Goal: Task Accomplishment & Management: Manage account settings

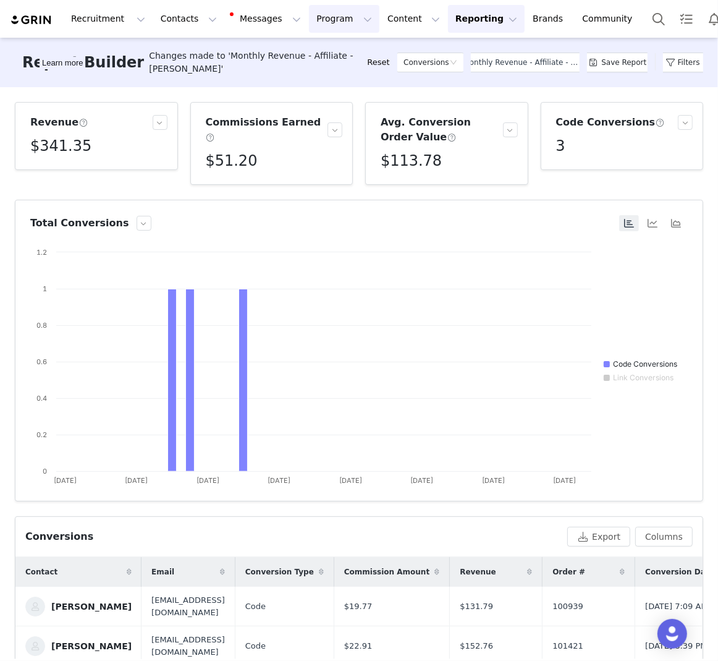
click at [331, 27] on button "Program Program" at bounding box center [344, 19] width 70 height 28
click at [329, 48] on link "Activations" at bounding box center [339, 54] width 98 height 23
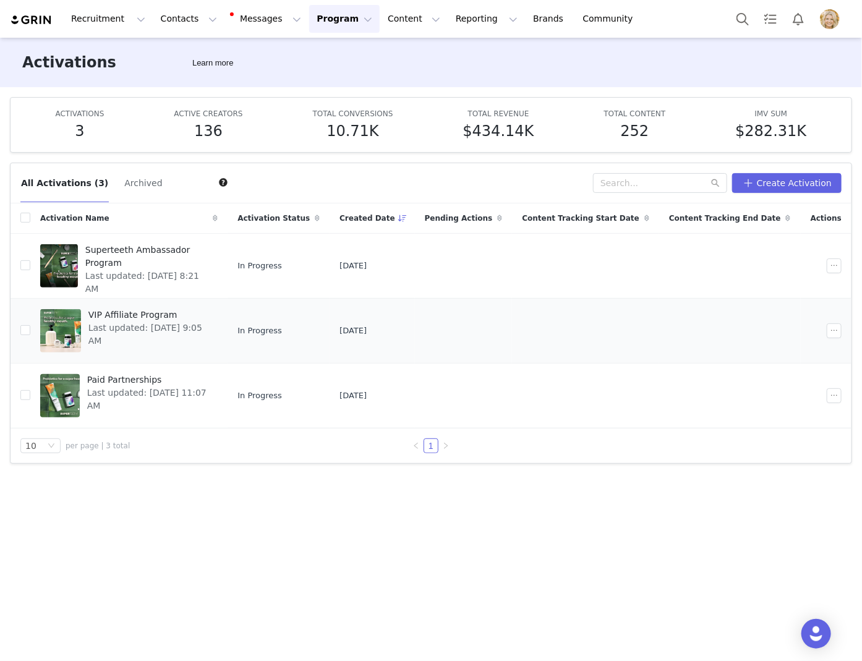
click at [109, 313] on span "VIP Affiliate Program" at bounding box center [149, 314] width 122 height 13
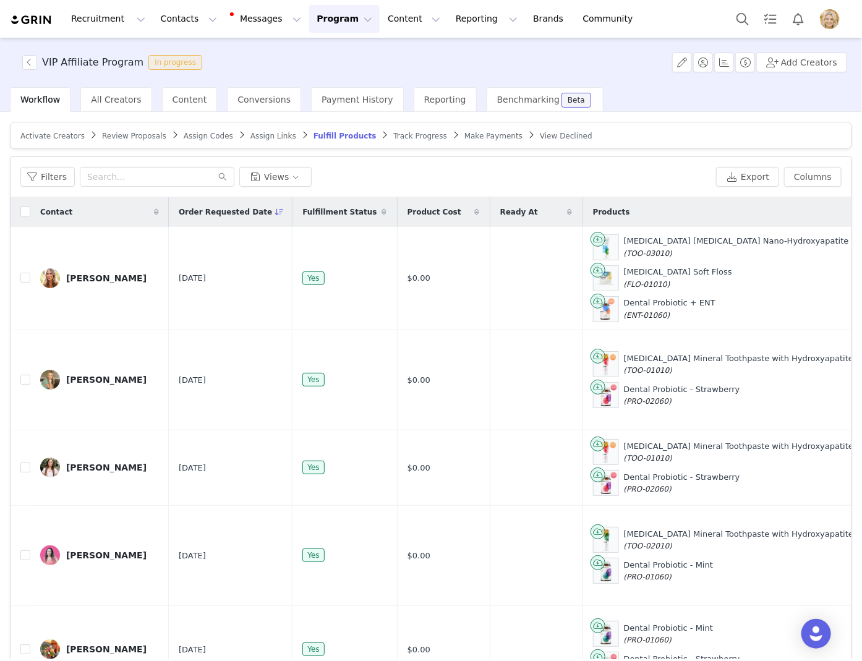
click at [393, 137] on span "Track Progress" at bounding box center [419, 136] width 53 height 9
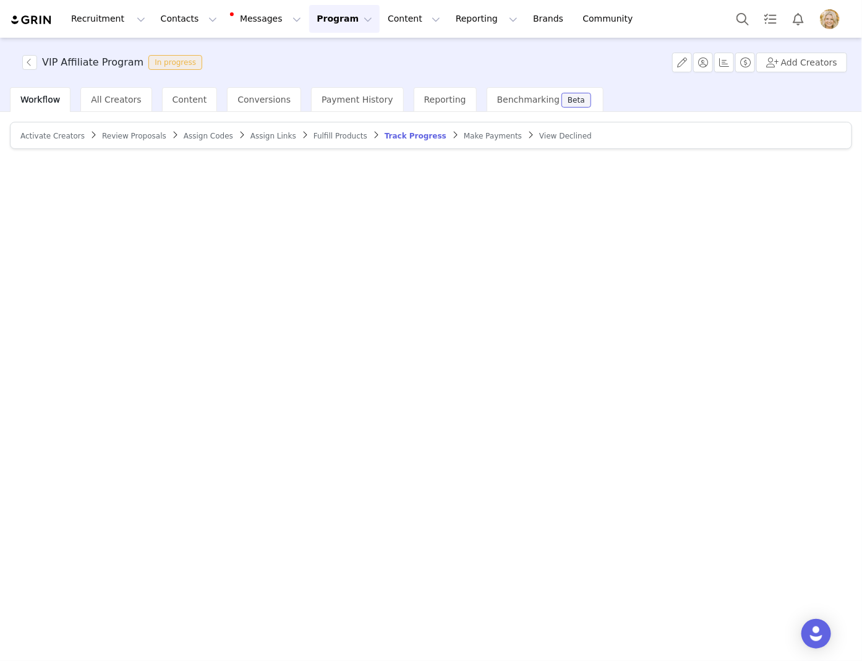
click at [391, 137] on span "Track Progress" at bounding box center [416, 136] width 62 height 9
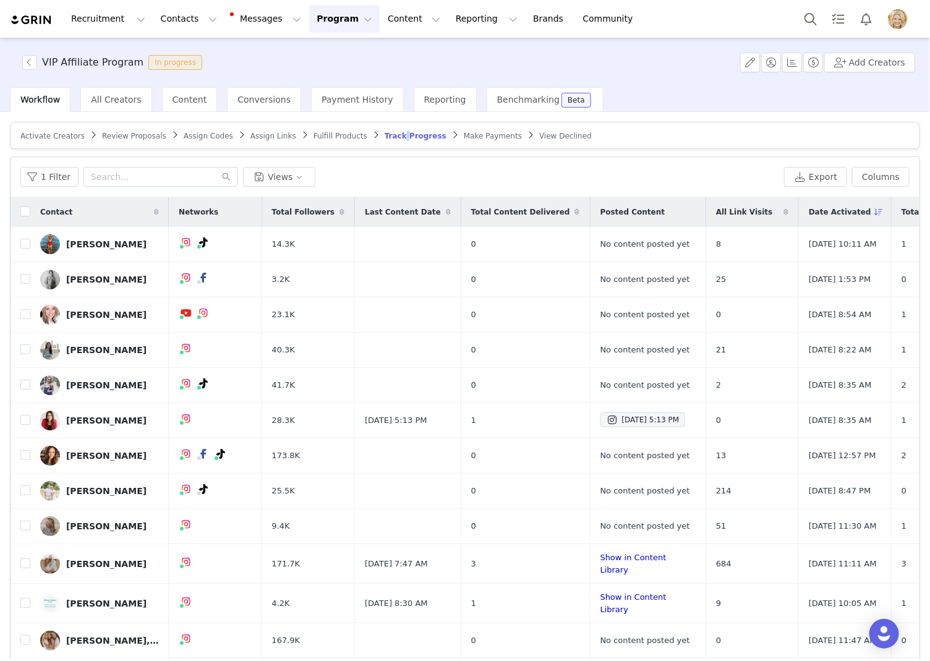
scroll to position [0, 14]
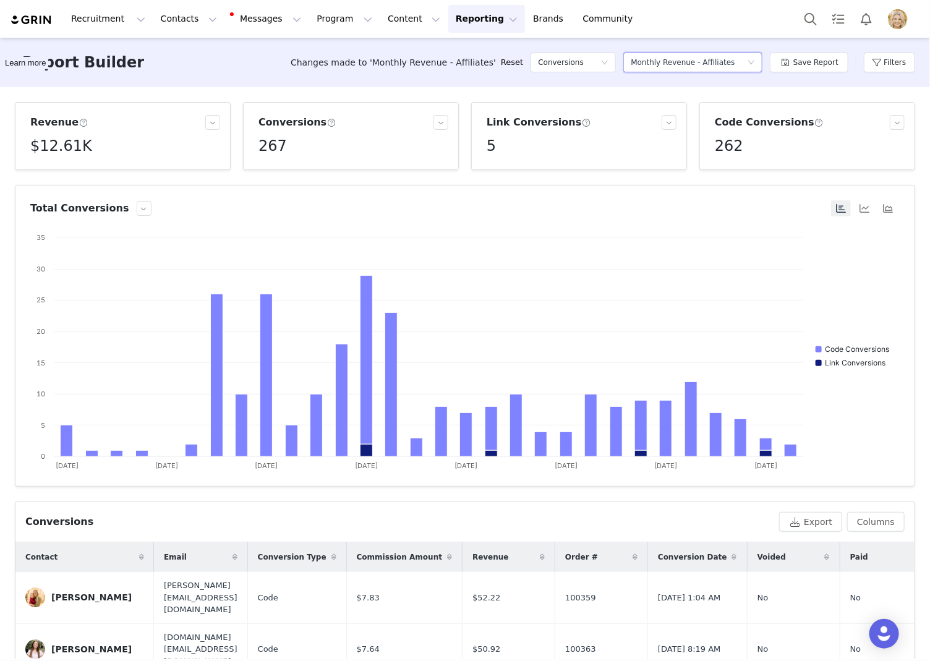
click at [727, 59] on div "Monthly Revenue - Affiliates" at bounding box center [683, 62] width 104 height 19
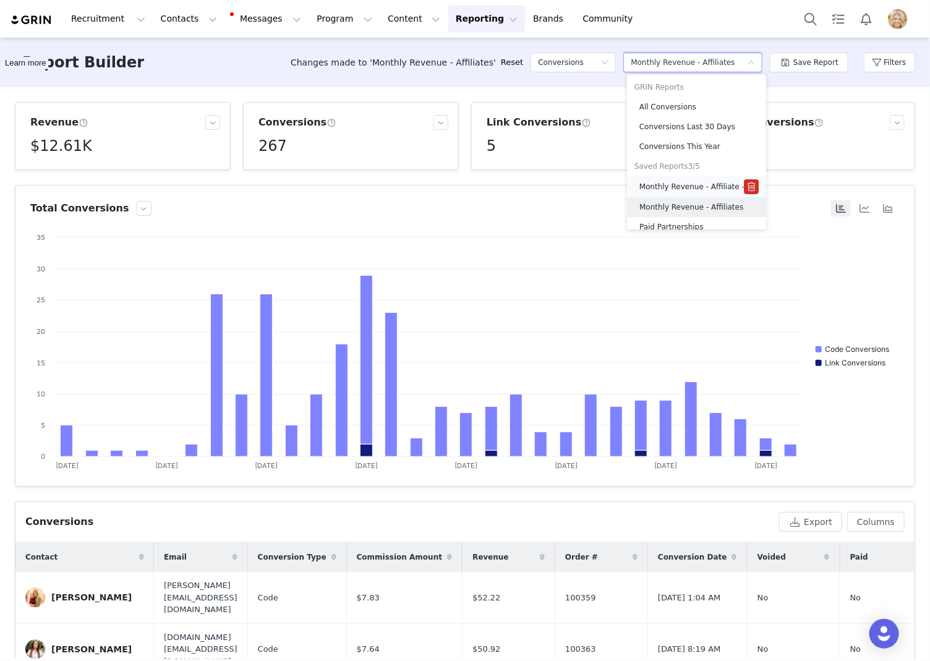
click at [713, 180] on h5 "Monthly Revenue - Affiliate - [PERSON_NAME]" at bounding box center [691, 187] width 104 height 14
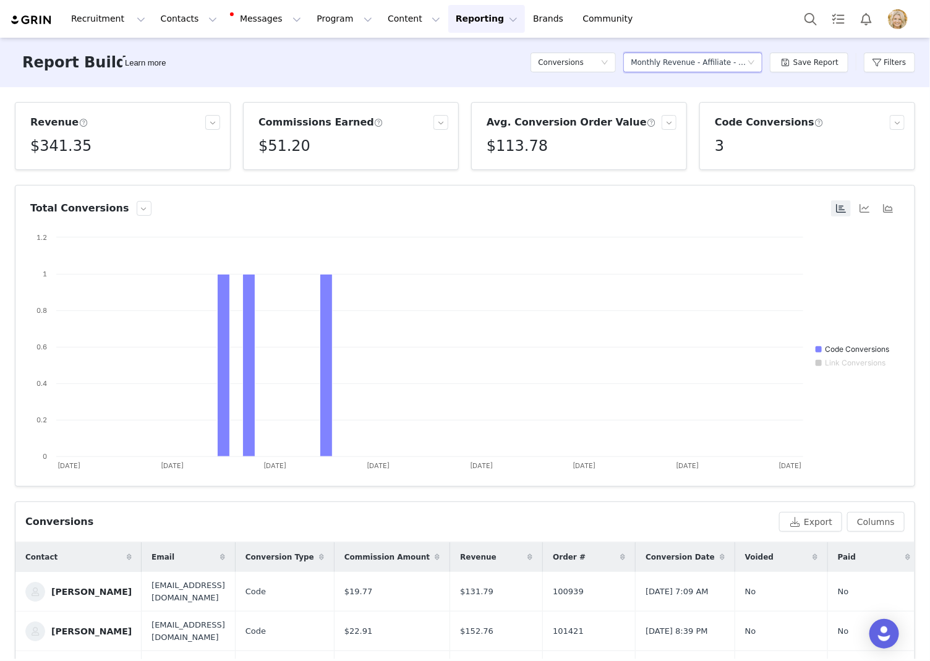
click at [731, 62] on div "Monthly Revenue - Affiliate - [PERSON_NAME]" at bounding box center [689, 62] width 116 height 19
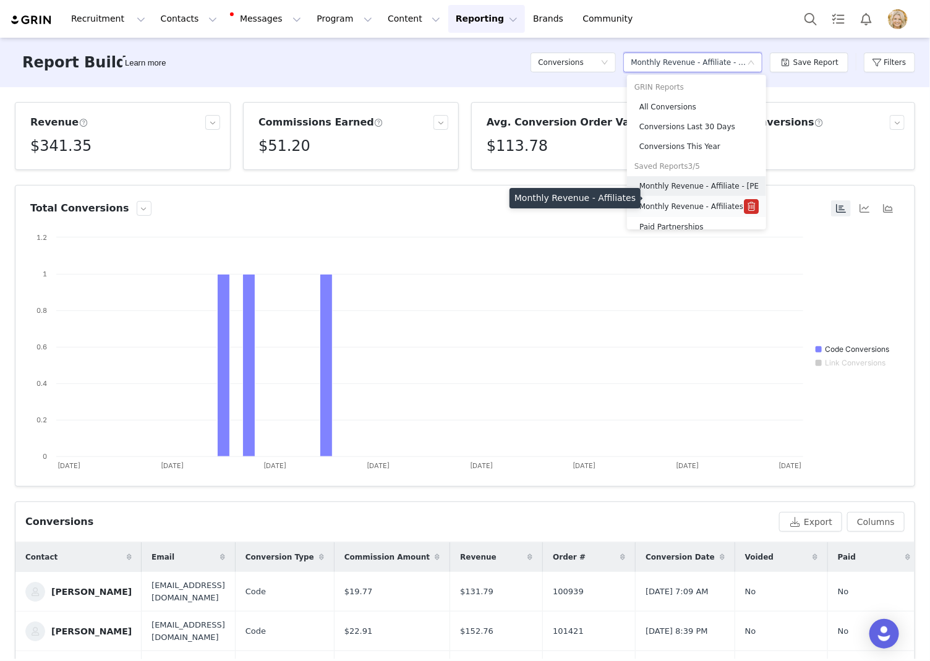
click at [705, 200] on h5 "Monthly Revenue - Affiliates" at bounding box center [691, 207] width 104 height 14
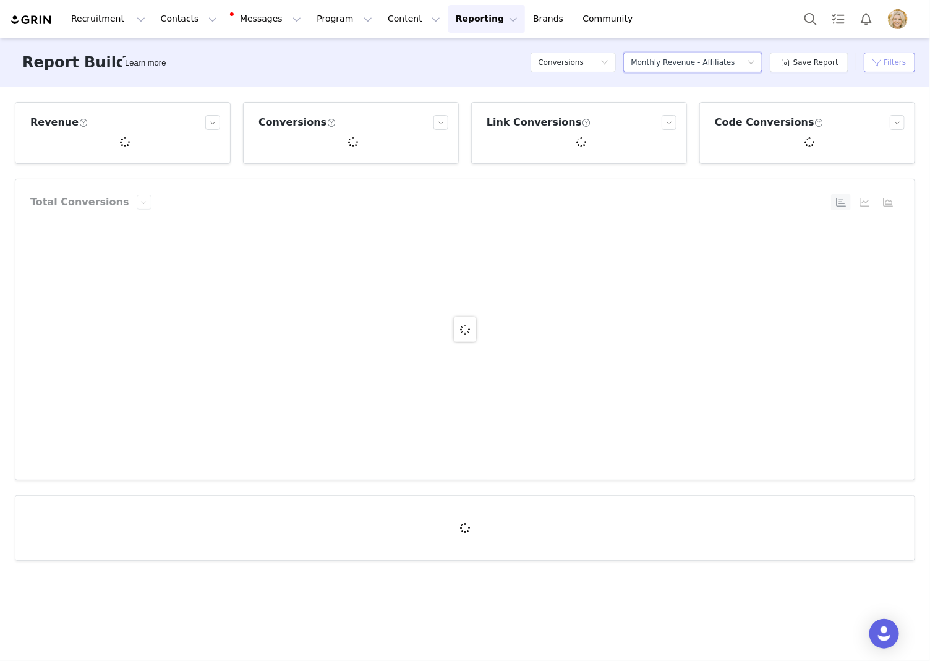
click at [882, 61] on button "Filters" at bounding box center [889, 63] width 51 height 20
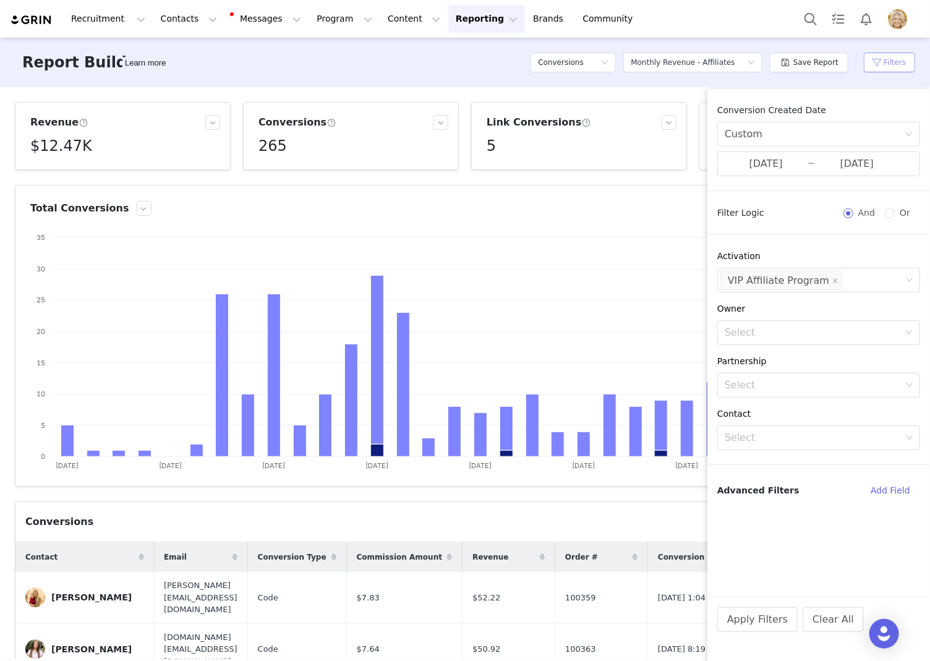
click at [882, 61] on button "Filters" at bounding box center [889, 63] width 51 height 20
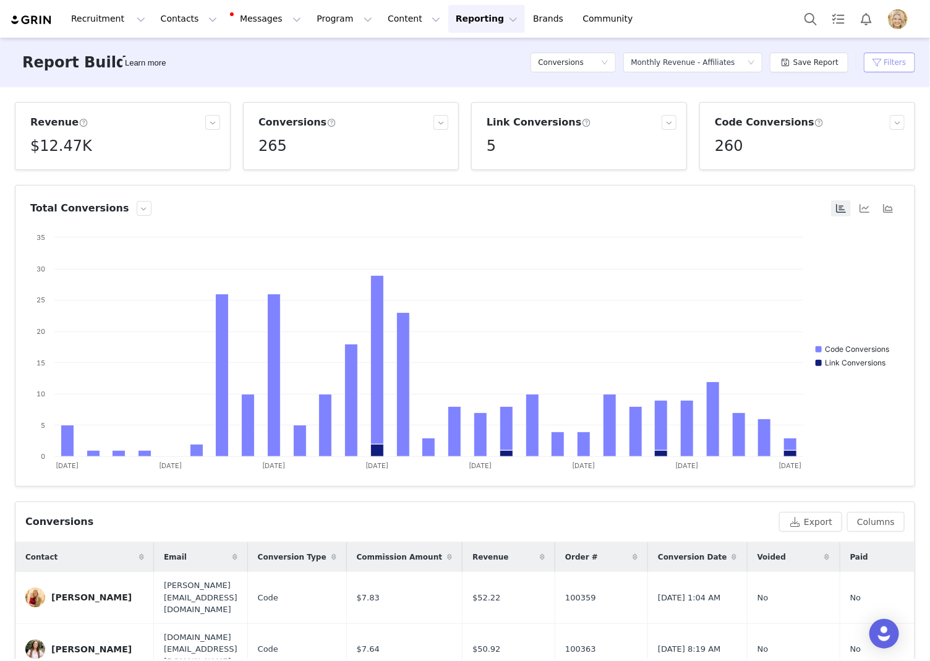
click at [882, 61] on button "Filters" at bounding box center [889, 63] width 51 height 20
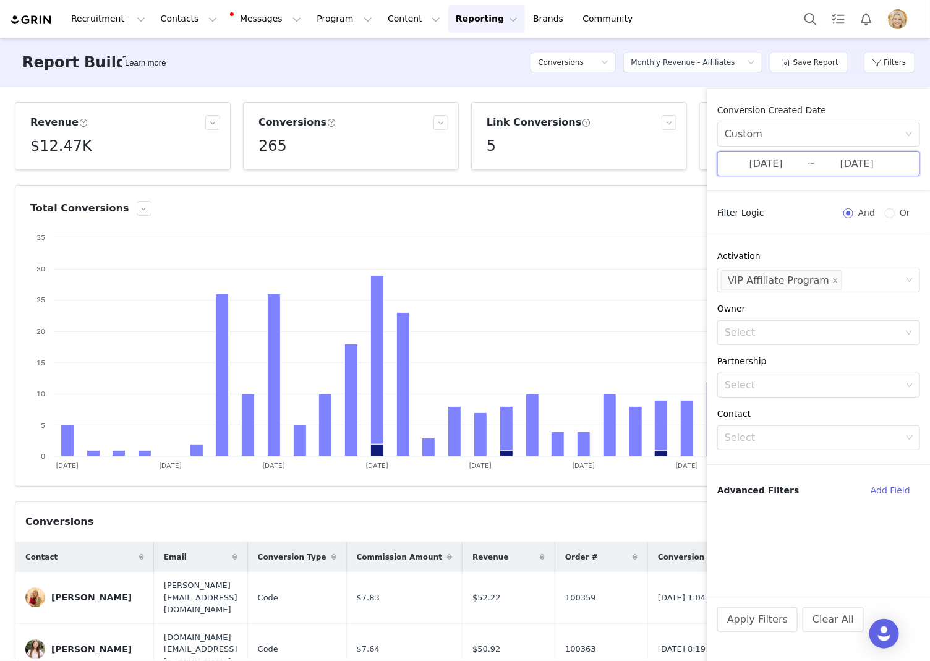
click at [853, 173] on span "09/01/2025 ~ 09/29/2025" at bounding box center [818, 163] width 203 height 25
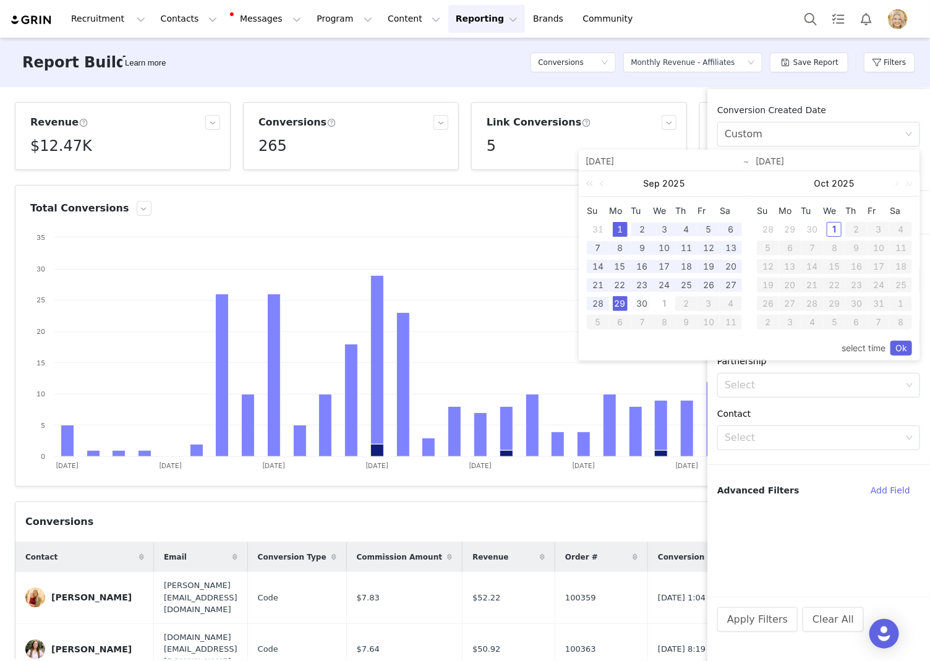
click at [641, 302] on div "30" at bounding box center [642, 303] width 15 height 15
click at [618, 232] on div "1" at bounding box center [620, 229] width 15 height 15
type input "[DATE]"
click at [901, 352] on link "Ok" at bounding box center [901, 348] width 22 height 15
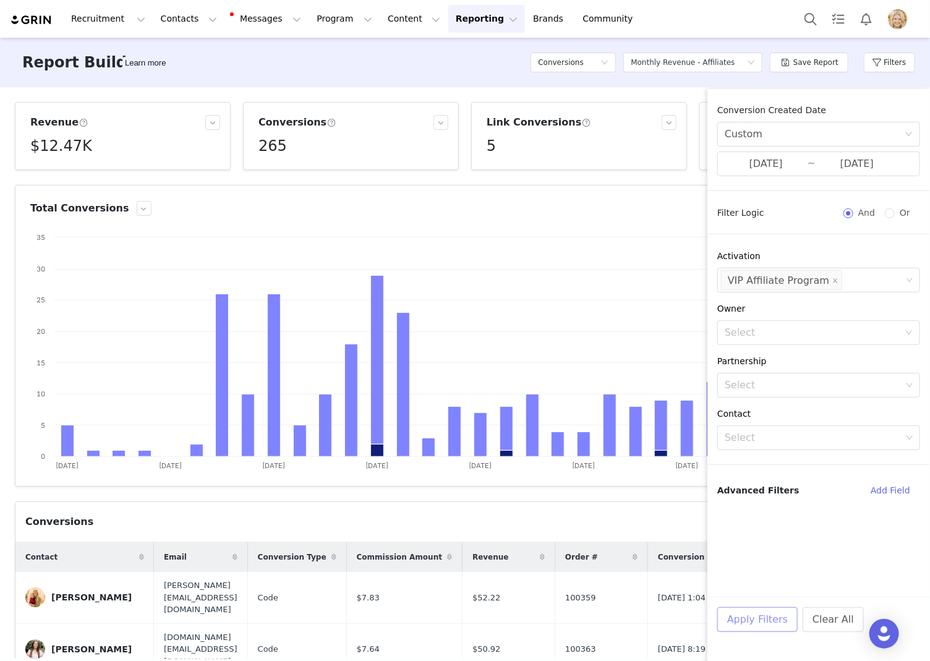
click at [747, 623] on button "Apply Filters" at bounding box center [757, 619] width 80 height 25
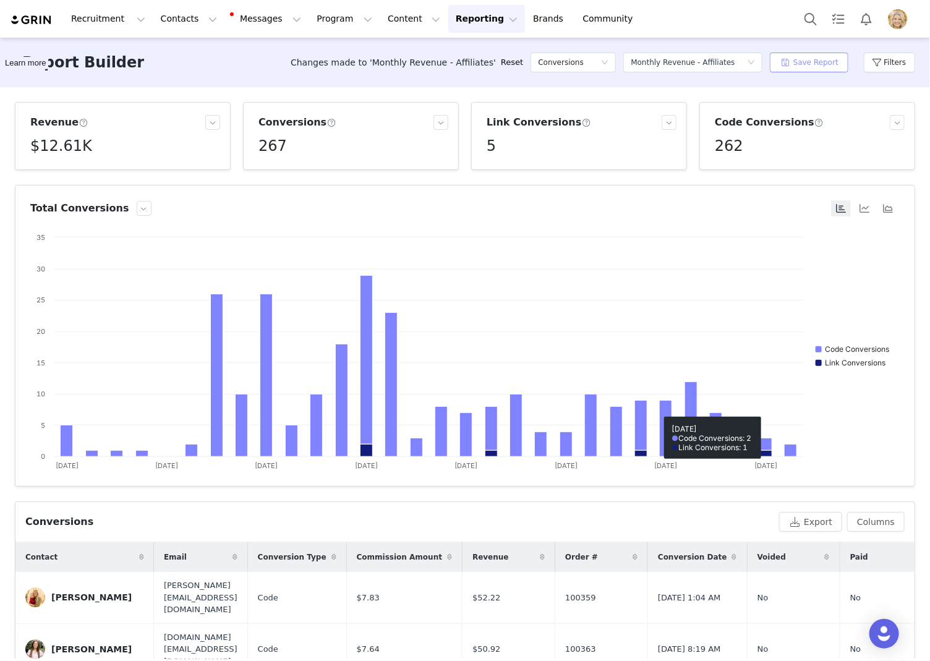
click at [820, 66] on button "Save Report" at bounding box center [809, 63] width 79 height 20
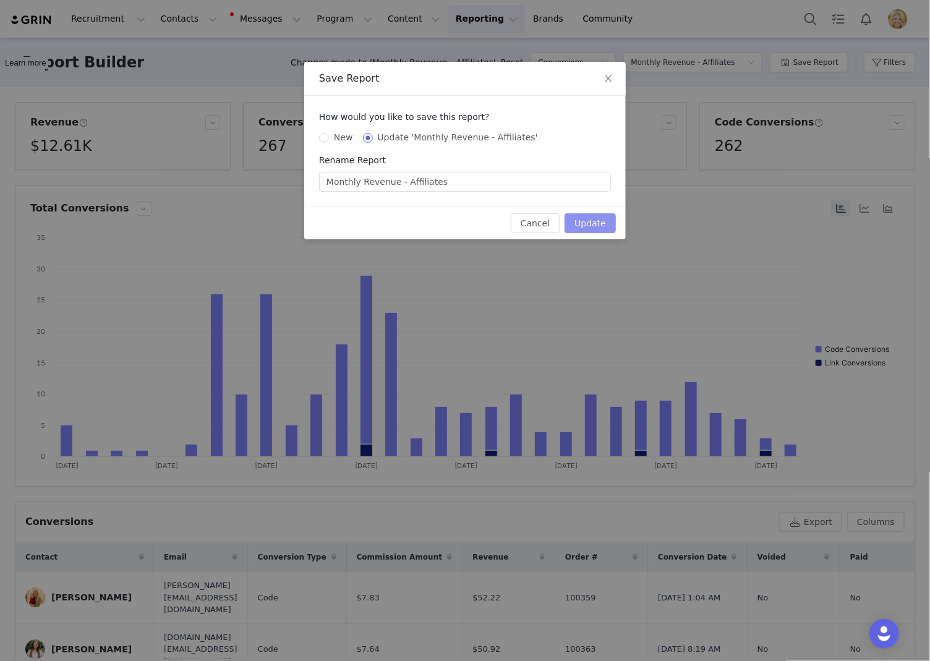
click at [603, 229] on button "Update" at bounding box center [589, 223] width 51 height 20
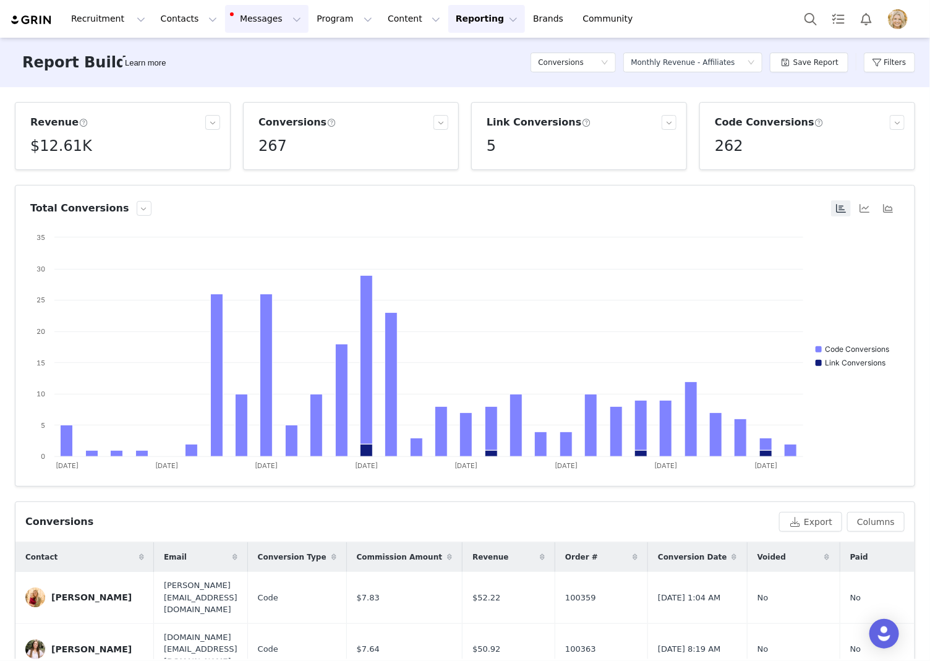
click at [271, 18] on button "Messages Messages" at bounding box center [266, 19] width 83 height 28
click at [270, 52] on div "Dashboard" at bounding box center [260, 54] width 83 height 13
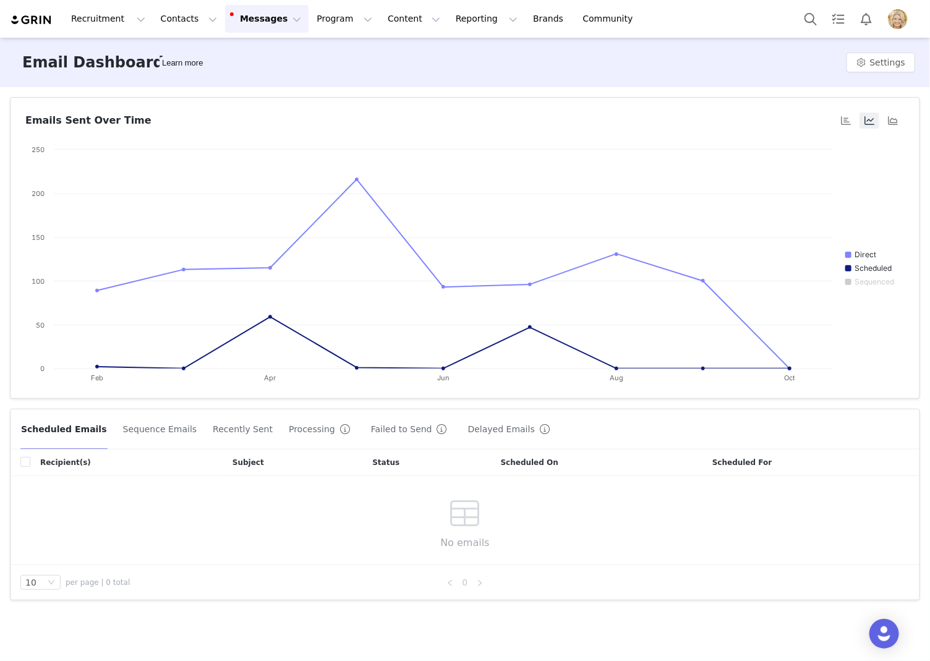
click at [229, 425] on button "Recently Sent" at bounding box center [242, 429] width 61 height 20
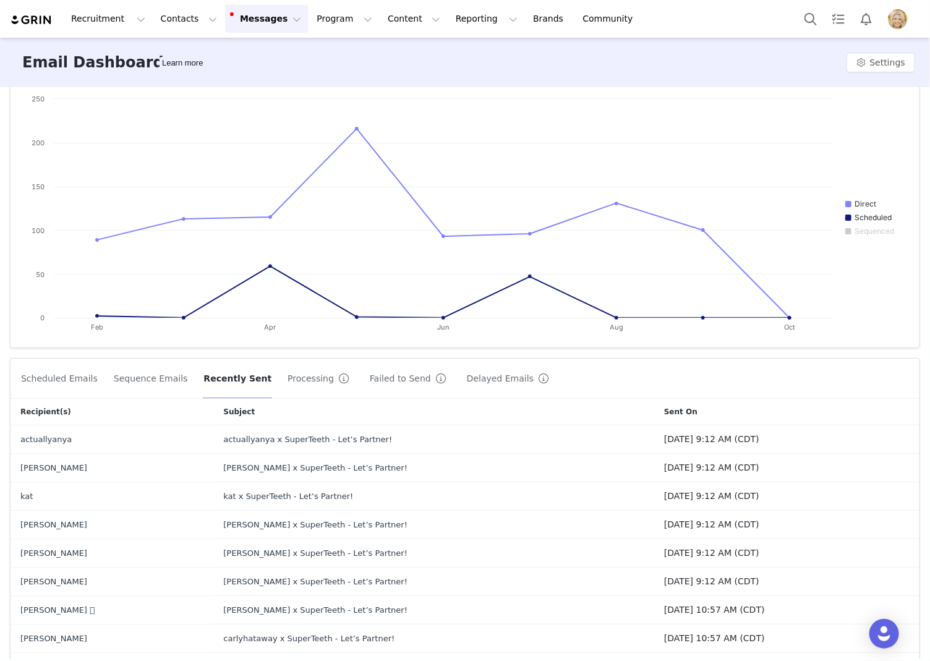
scroll to position [151, 0]
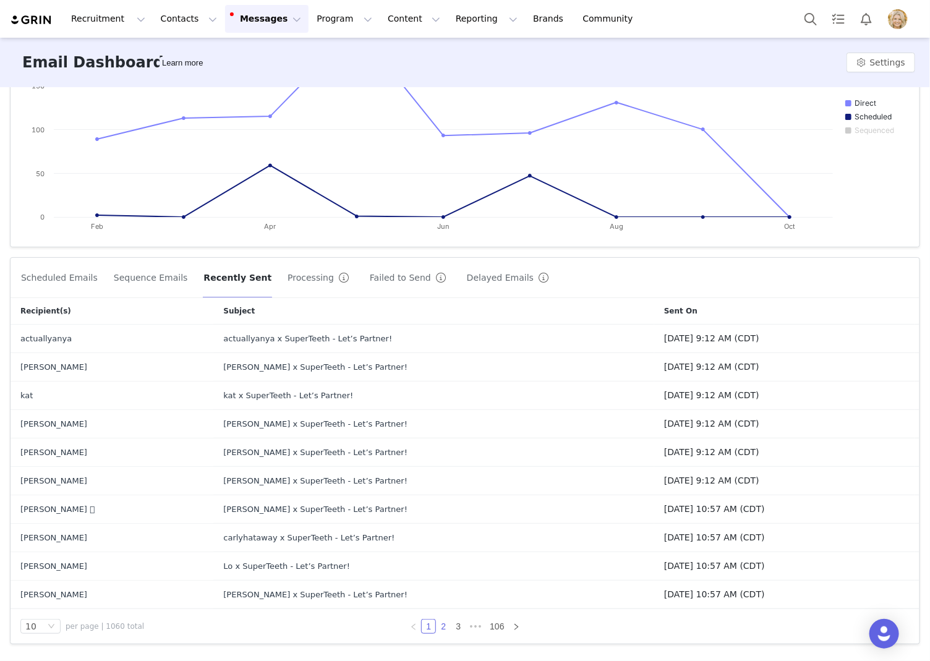
click at [446, 621] on link "2" at bounding box center [443, 626] width 14 height 14
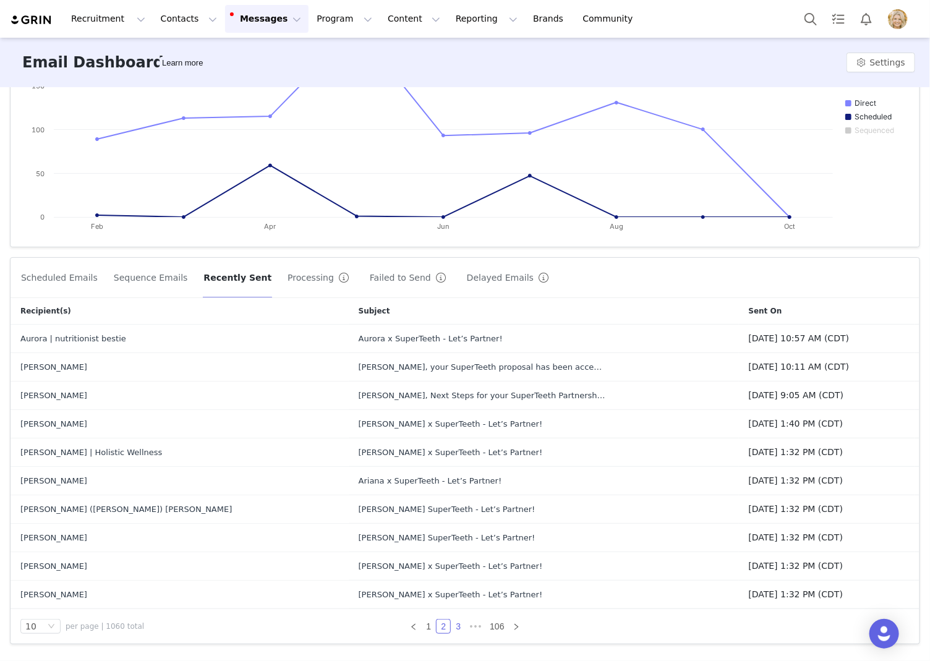
click at [457, 624] on link "3" at bounding box center [458, 626] width 14 height 14
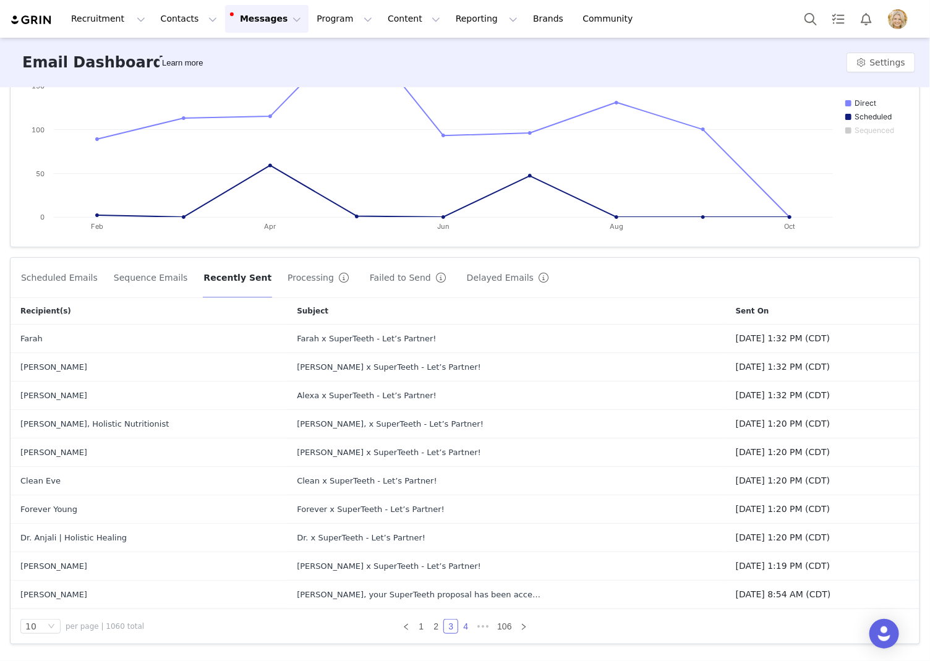
click at [466, 626] on link "4" at bounding box center [466, 626] width 14 height 14
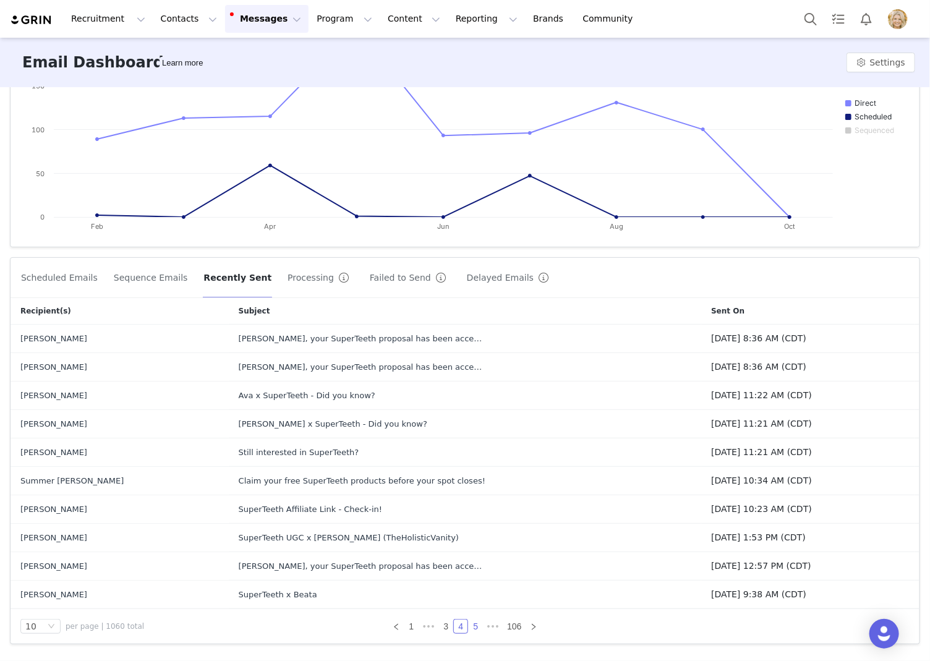
click at [474, 624] on link "5" at bounding box center [476, 626] width 14 height 14
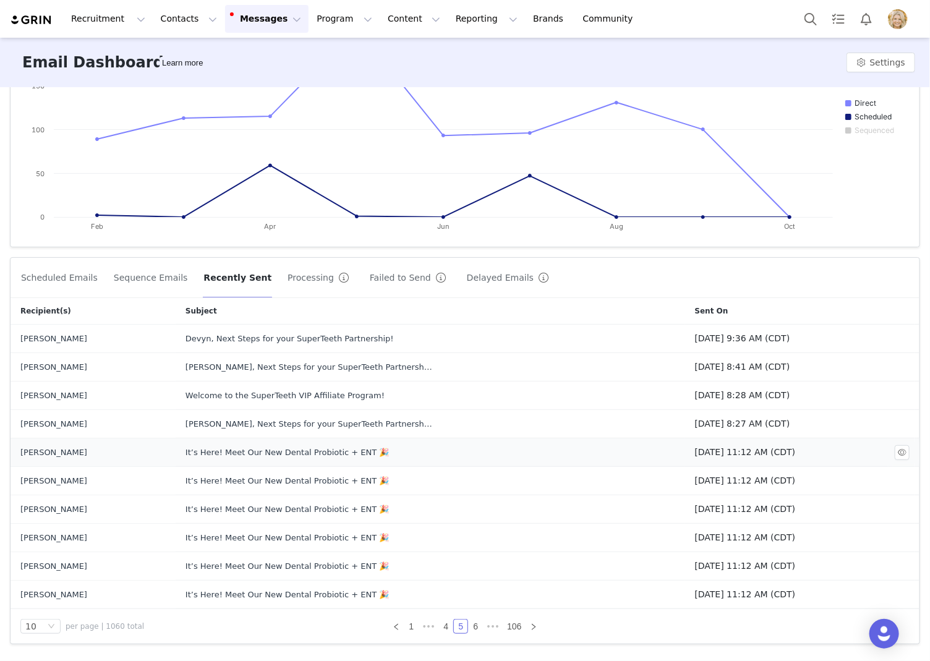
click at [268, 449] on div "It’s Here! Meet Our New Dental Probiotic + ENT 🎉" at bounding box center [308, 452] width 247 height 12
drag, startPoint x: 196, startPoint y: 449, endPoint x: 409, endPoint y: 449, distance: 213.3
click at [409, 449] on td "It’s Here! Meet Our New Dental Probiotic + ENT 🎉" at bounding box center [430, 452] width 509 height 28
copy div "It’s Here! Meet Our New Dental Probiotic + ENT 🎉"
click at [475, 624] on link "6" at bounding box center [476, 626] width 14 height 14
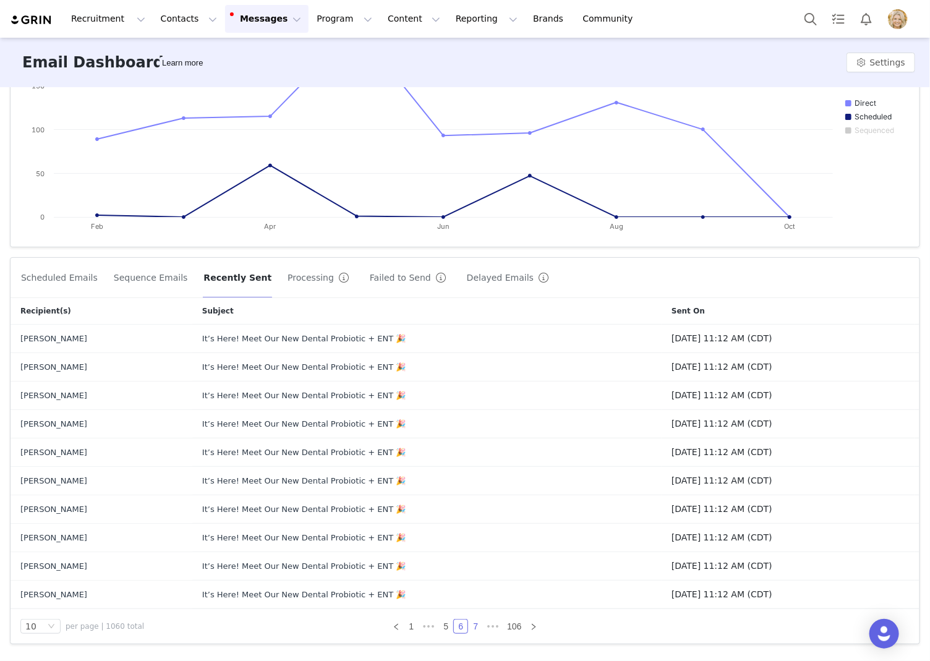
click at [474, 624] on link "7" at bounding box center [476, 626] width 14 height 14
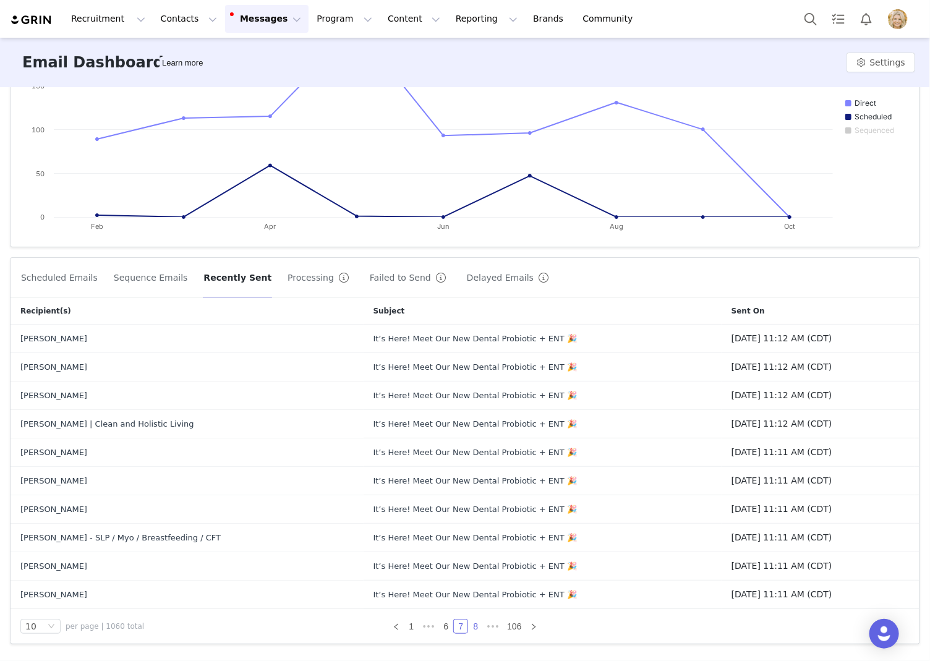
click at [477, 626] on link "8" at bounding box center [476, 626] width 14 height 14
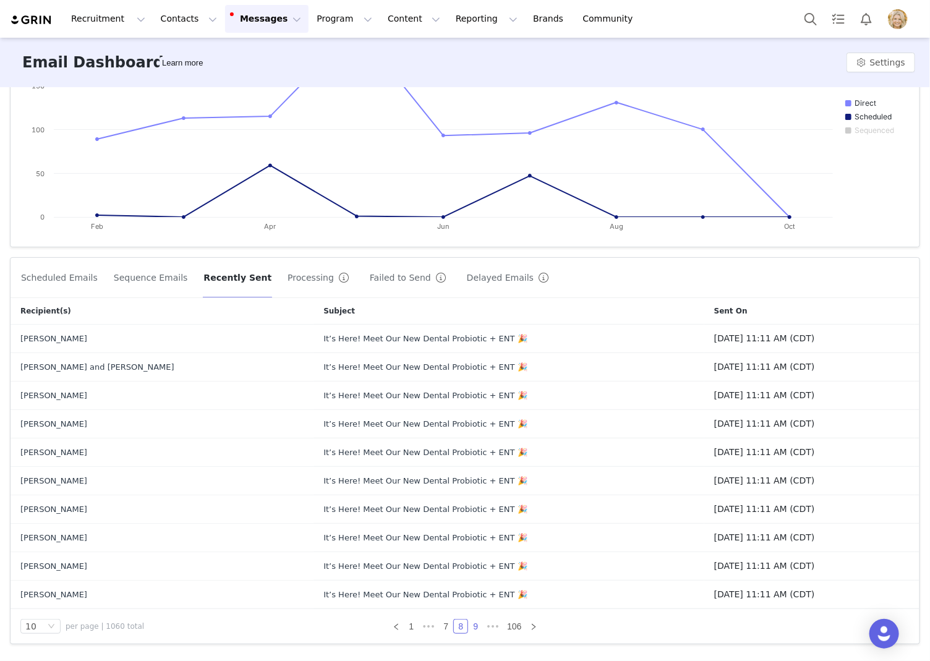
click at [477, 626] on link "9" at bounding box center [476, 626] width 14 height 14
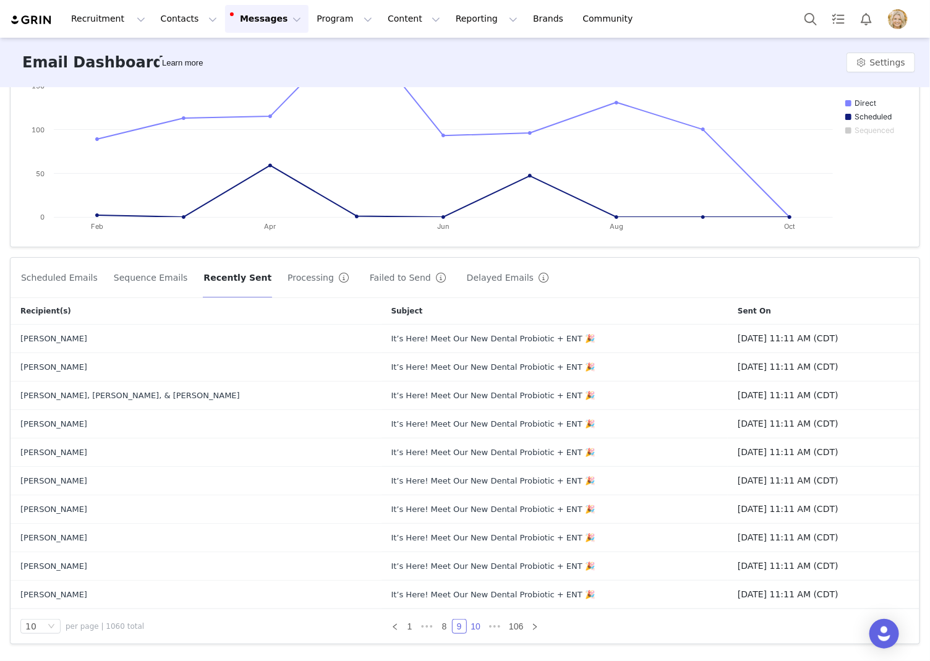
click at [477, 626] on link "10" at bounding box center [475, 626] width 17 height 14
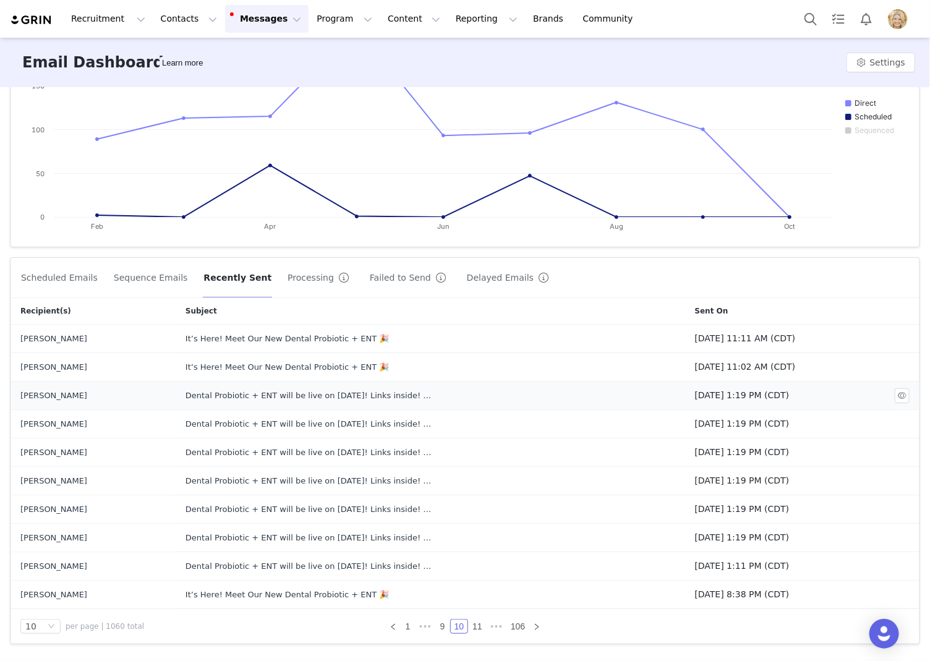
click at [217, 396] on div "Dental Probiotic + ENT will be live on September 7! Links inside! 🎉" at bounding box center [308, 395] width 247 height 12
drag, startPoint x: 185, startPoint y: 393, endPoint x: 428, endPoint y: 392, distance: 242.3
click at [428, 392] on td "Dental Probiotic + ENT will be live on September 7! Links inside! 🎉" at bounding box center [430, 395] width 509 height 28
click at [905, 395] on button "button" at bounding box center [902, 395] width 15 height 15
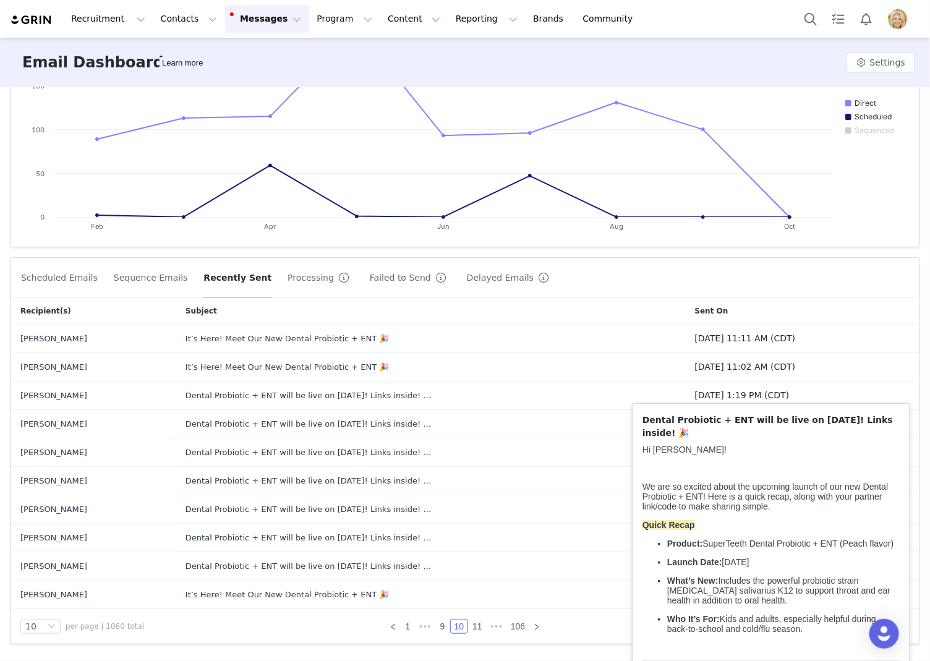
drag, startPoint x: 694, startPoint y: 435, endPoint x: 642, endPoint y: 421, distance: 53.8
click at [642, 421] on p "Dental Probiotic + ENT will be live on September 7! Links inside! 🎉" at bounding box center [773, 427] width 262 height 26
copy p "Dental Probiotic + ENT will be live on September 7! Links inside! 🎉"
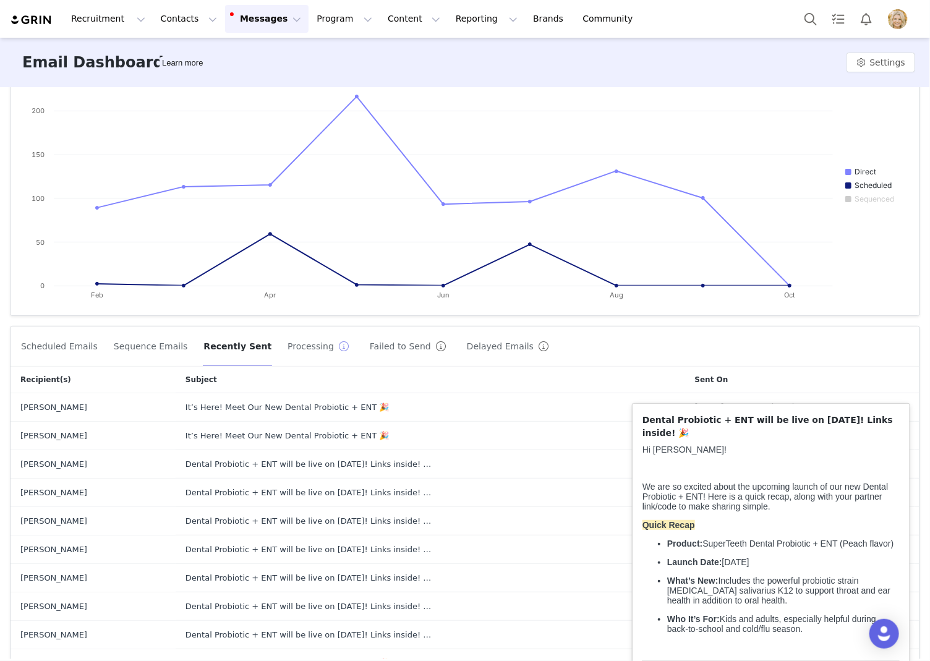
scroll to position [45, 0]
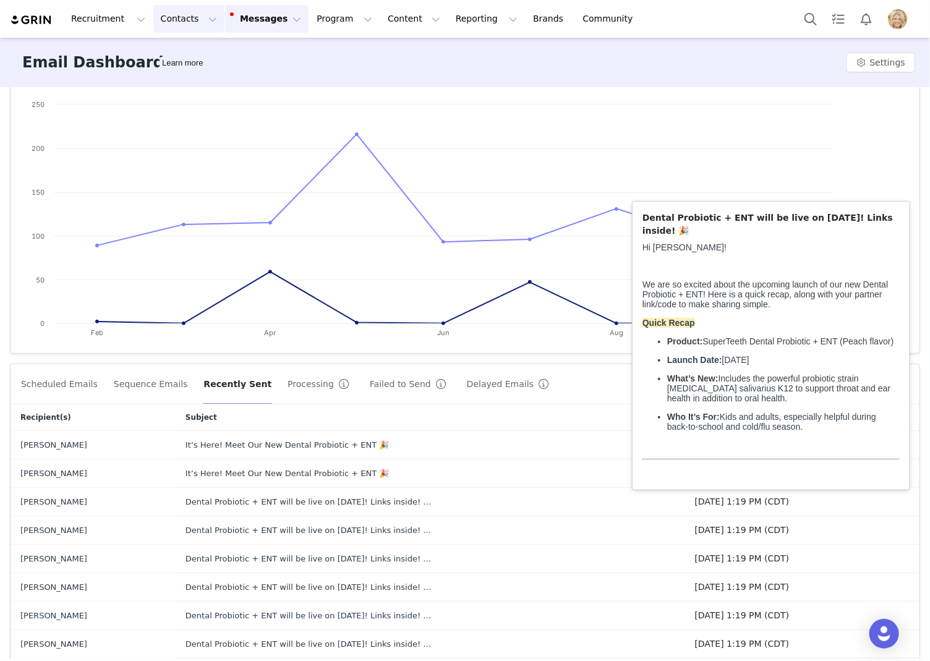
click at [181, 25] on button "Contacts Contacts" at bounding box center [188, 19] width 71 height 28
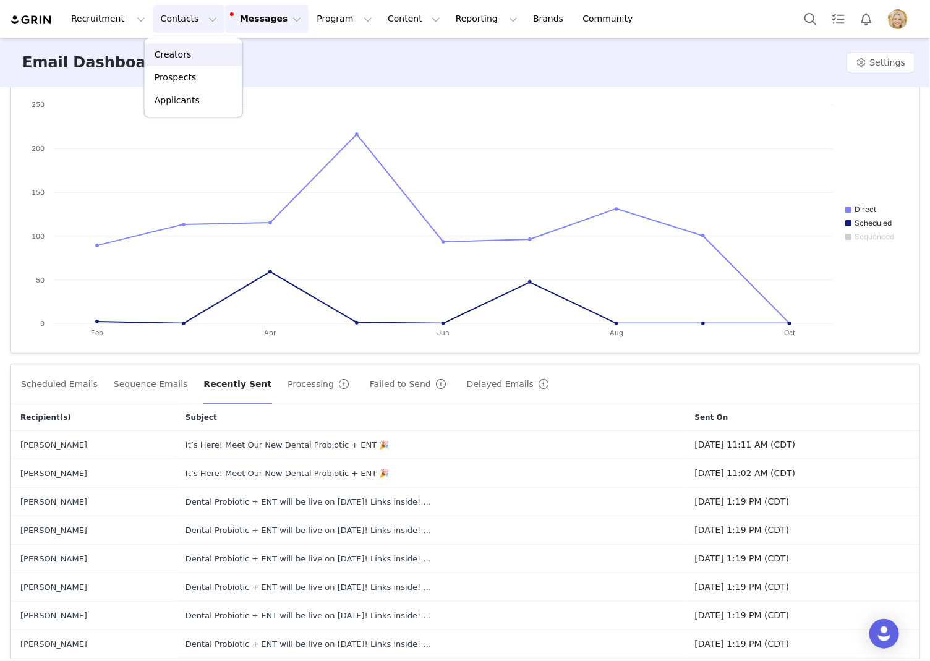
click at [183, 55] on p "Creators" at bounding box center [173, 54] width 37 height 13
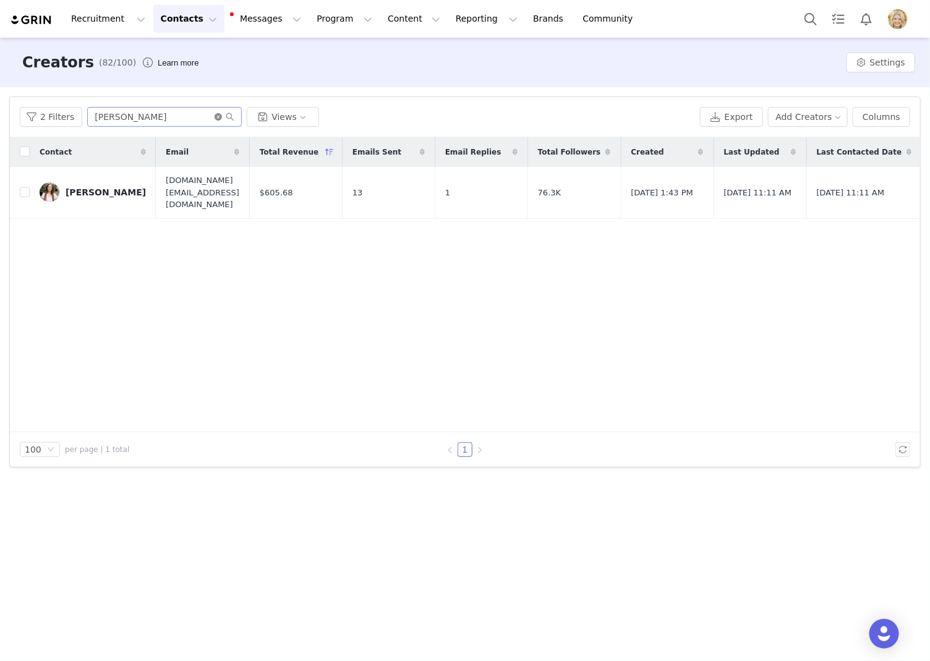
click at [215, 116] on icon "icon: close-circle" at bounding box center [218, 116] width 7 height 7
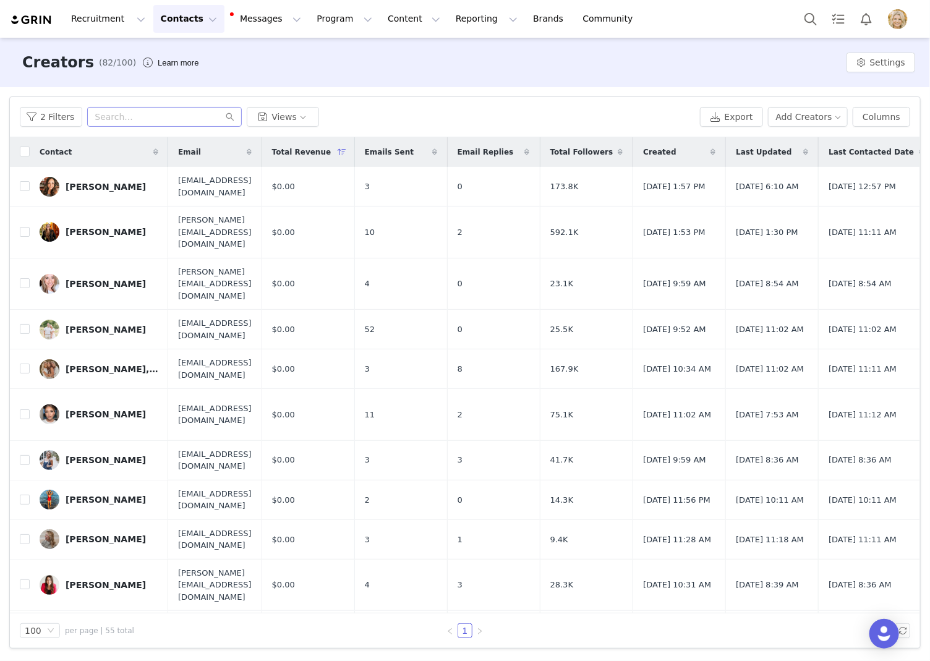
click at [331, 155] on span "Total Revenue" at bounding box center [301, 152] width 59 height 11
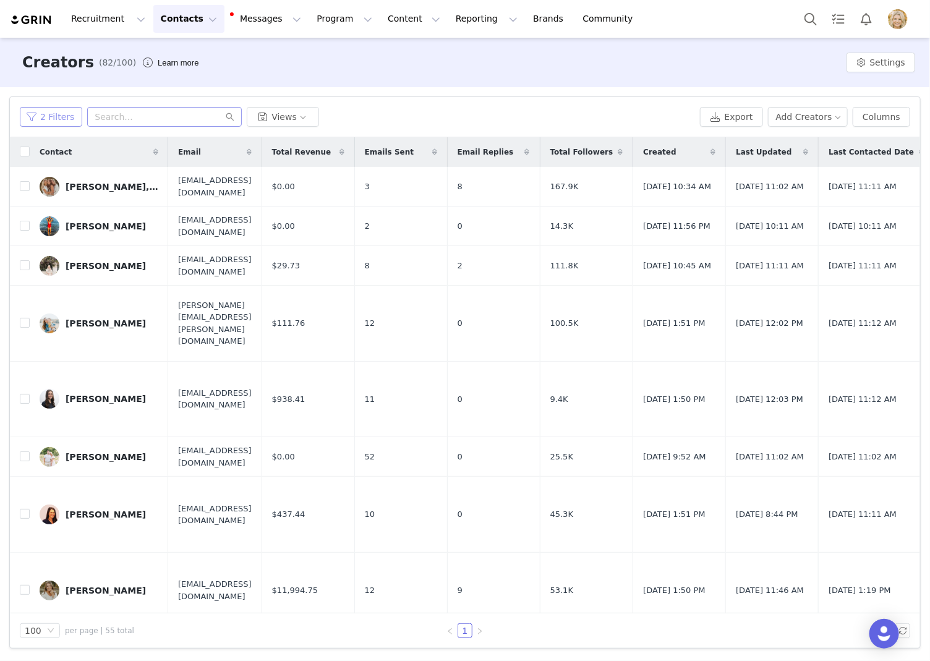
click at [49, 119] on button "2 Filters" at bounding box center [51, 117] width 62 height 20
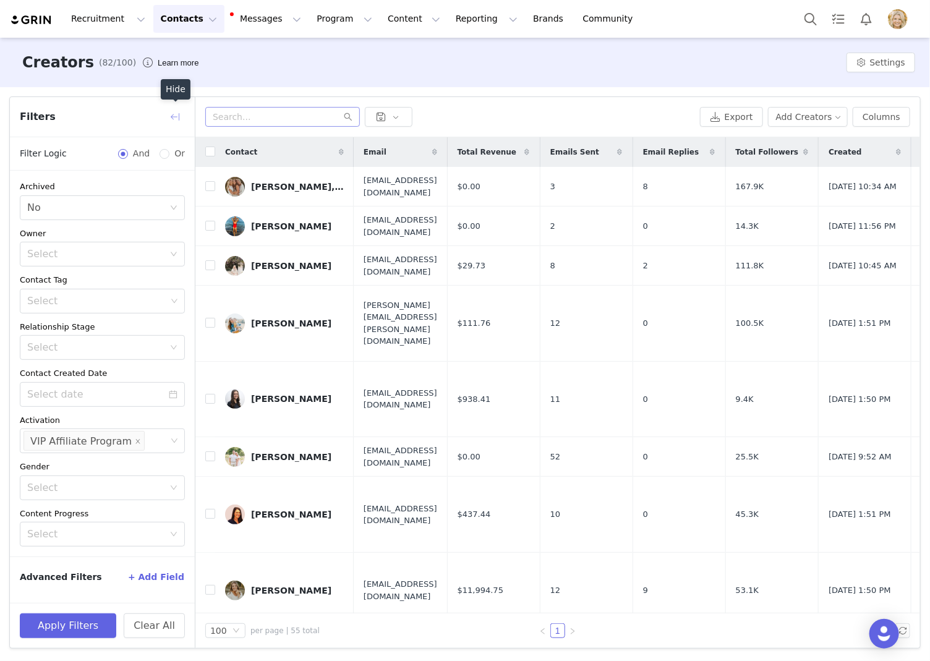
click at [177, 114] on button "button" at bounding box center [175, 117] width 20 height 20
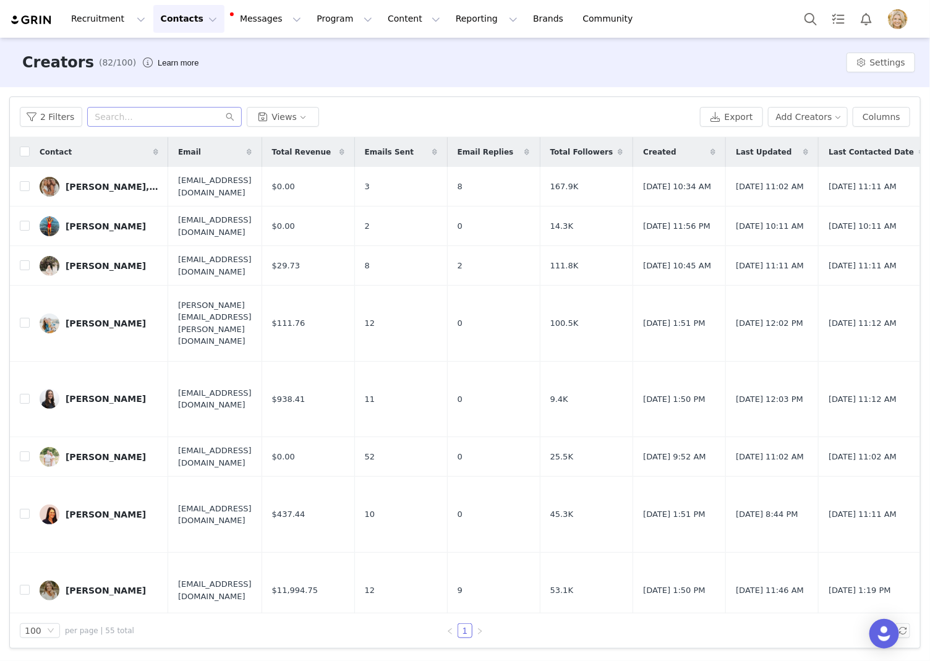
click at [791, 148] on span "Last Updated" at bounding box center [764, 152] width 56 height 11
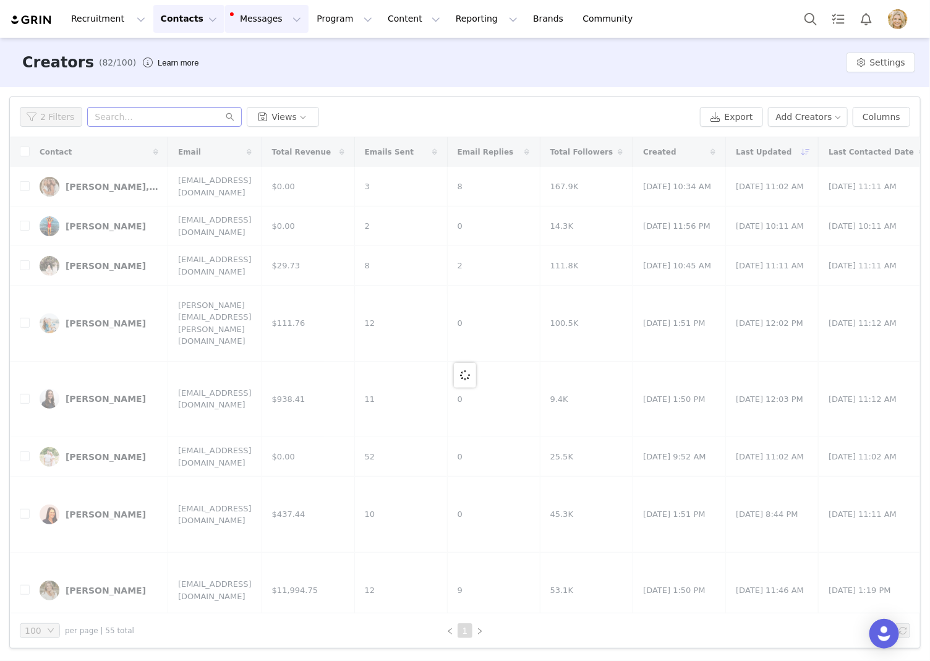
click at [242, 20] on button "Messages Messages" at bounding box center [266, 19] width 83 height 28
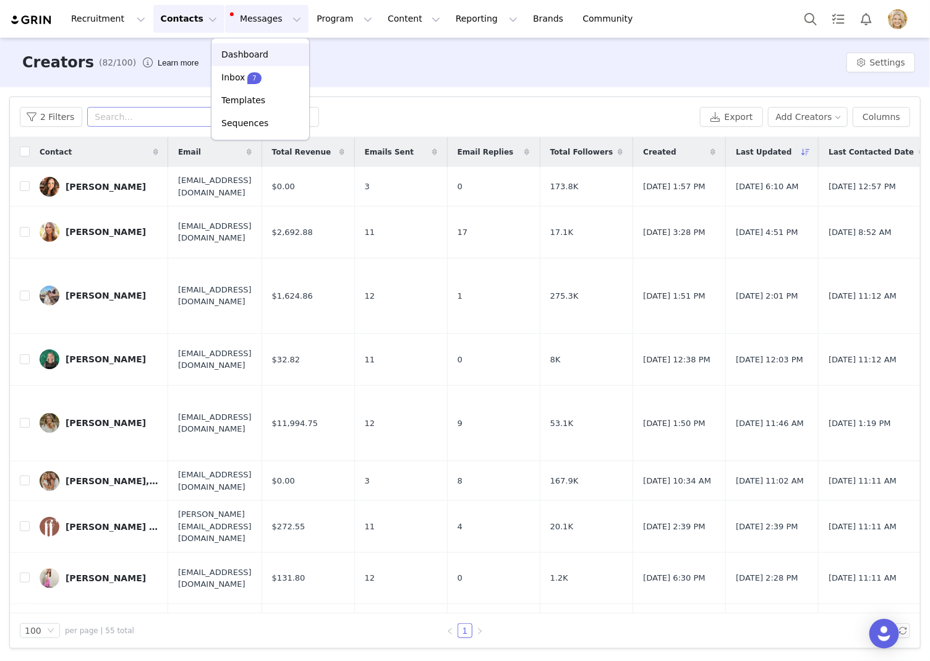
click at [242, 51] on p "Dashboard" at bounding box center [244, 54] width 47 height 13
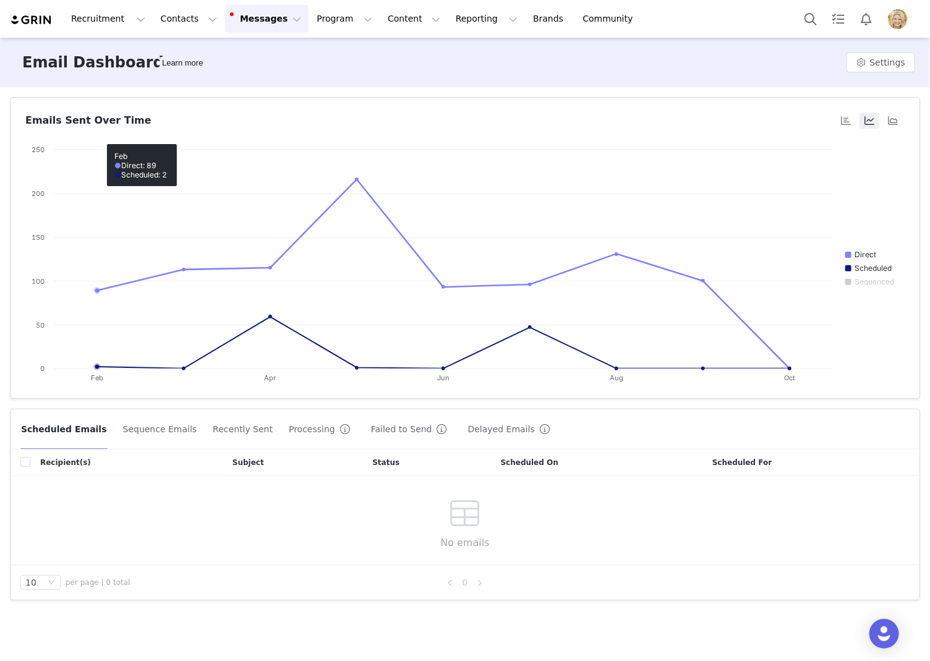
click at [242, 21] on button "Messages Messages" at bounding box center [266, 19] width 83 height 28
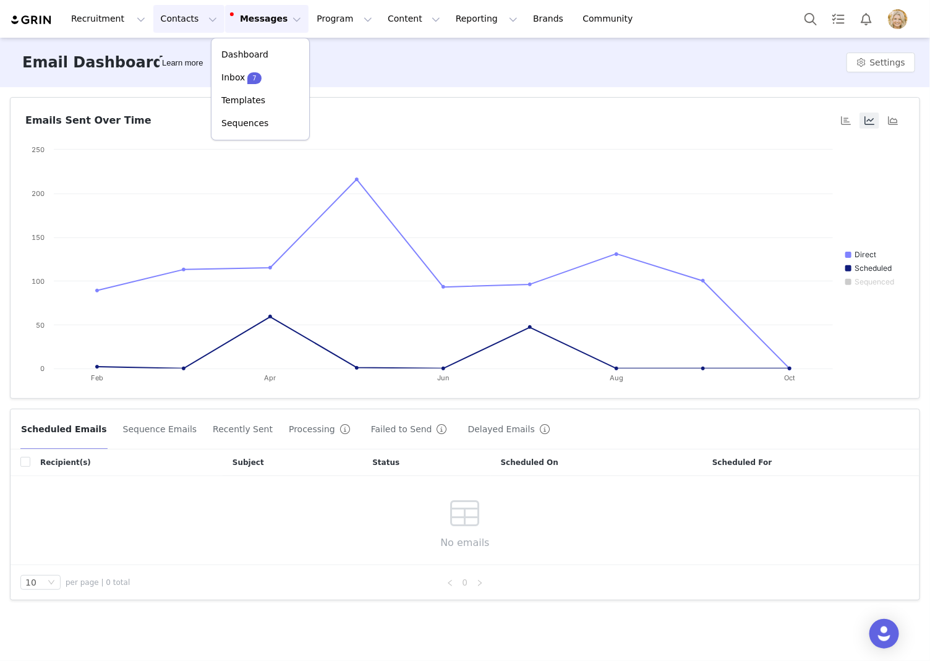
click at [179, 20] on button "Contacts Contacts" at bounding box center [188, 19] width 71 height 28
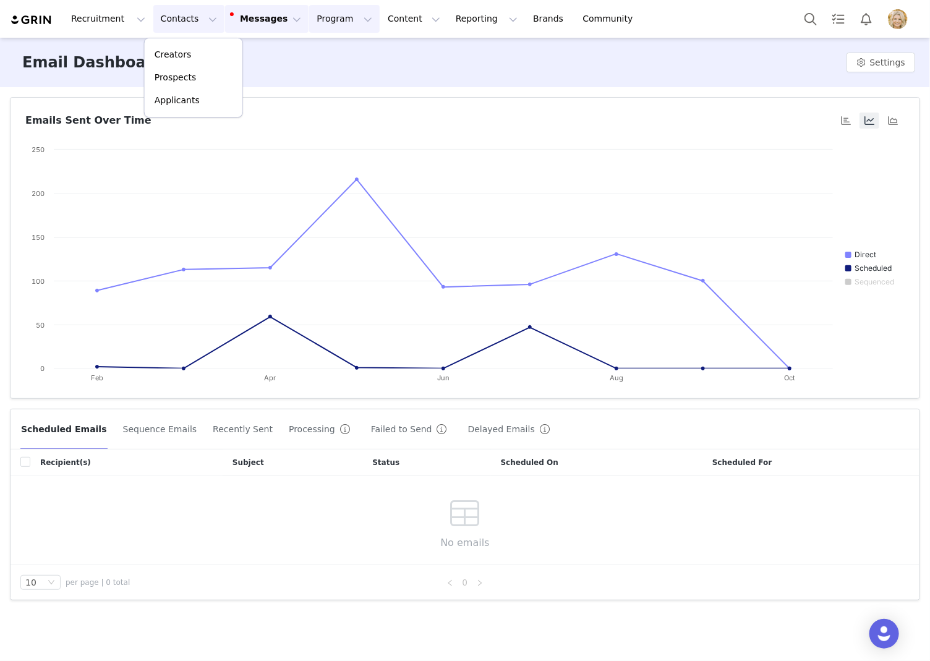
click at [324, 18] on button "Program Program" at bounding box center [344, 19] width 70 height 28
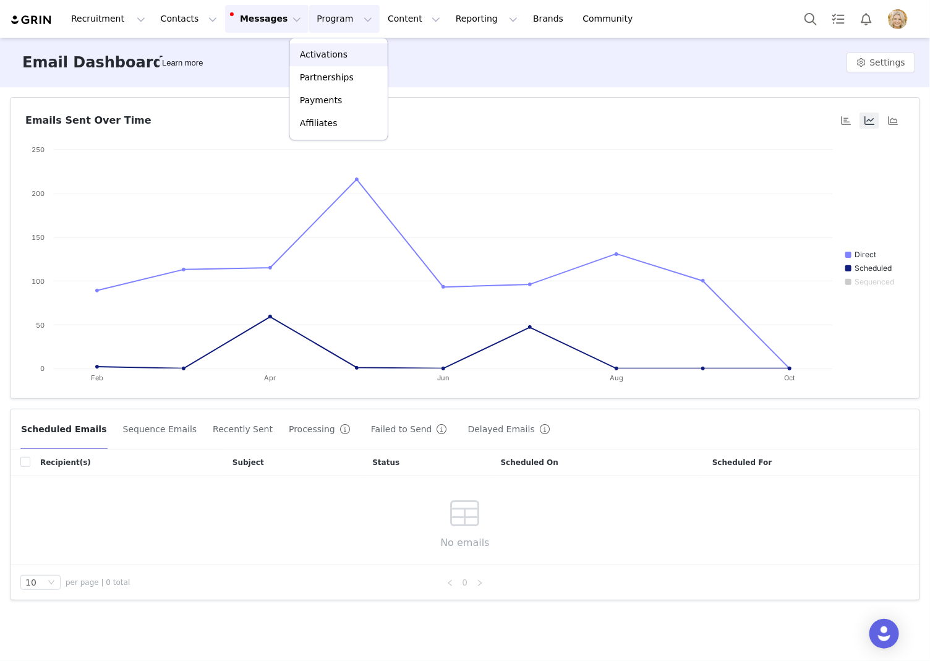
click at [328, 44] on link "Activations" at bounding box center [339, 54] width 98 height 23
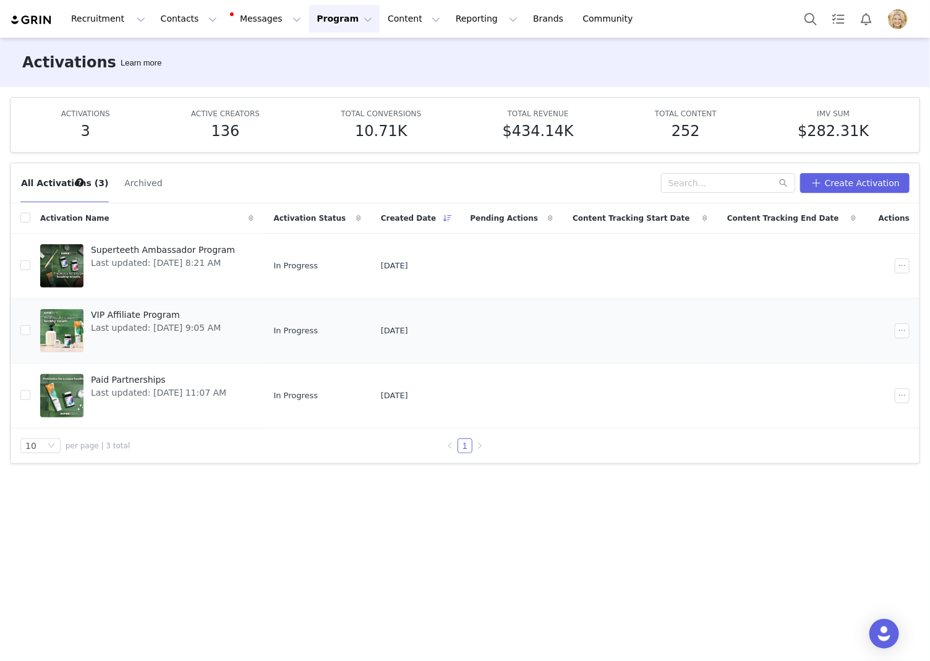
click at [158, 310] on span "VIP Affiliate Program" at bounding box center [156, 314] width 130 height 13
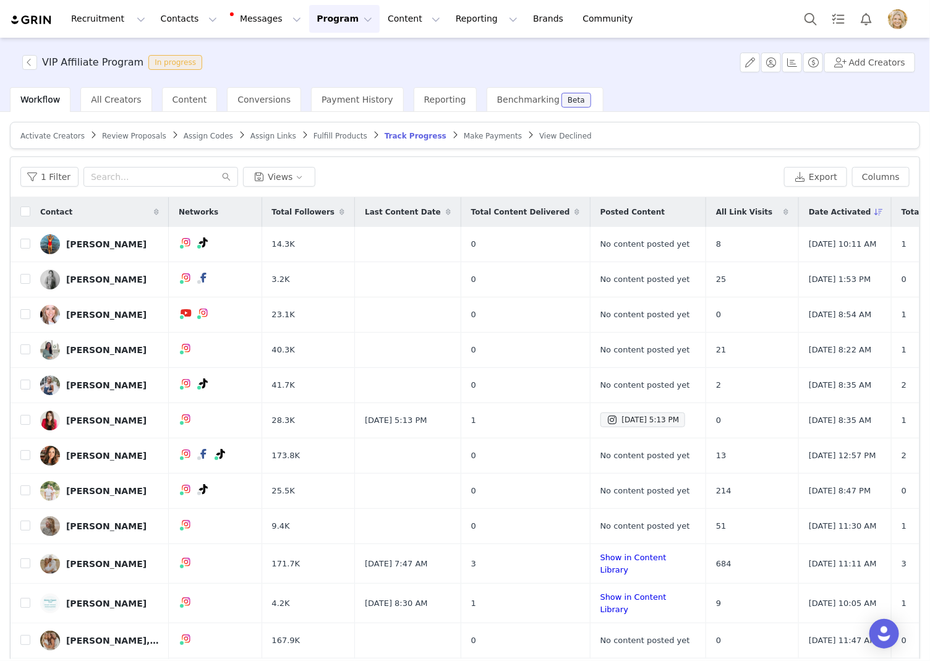
click at [464, 138] on span "Make Payments" at bounding box center [493, 136] width 58 height 9
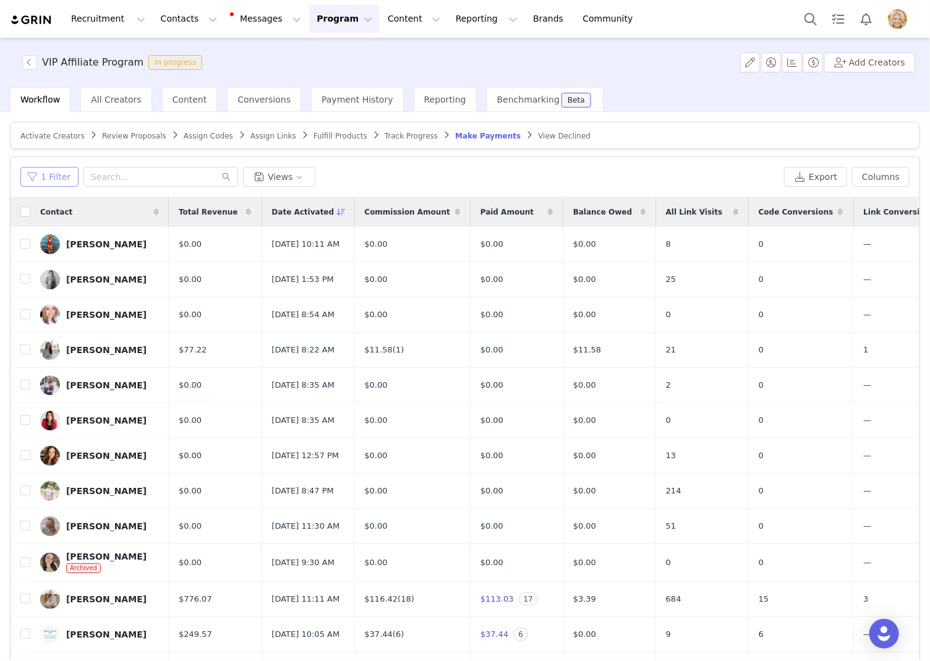
click at [55, 182] on button "1 Filter" at bounding box center [49, 177] width 58 height 20
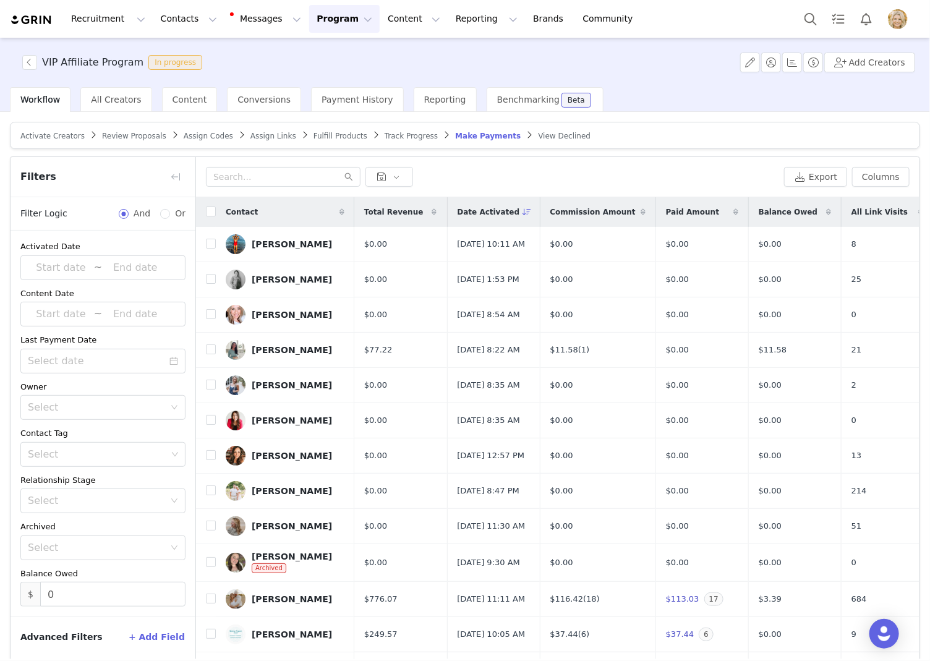
click at [385, 136] on span "Track Progress" at bounding box center [411, 136] width 53 height 9
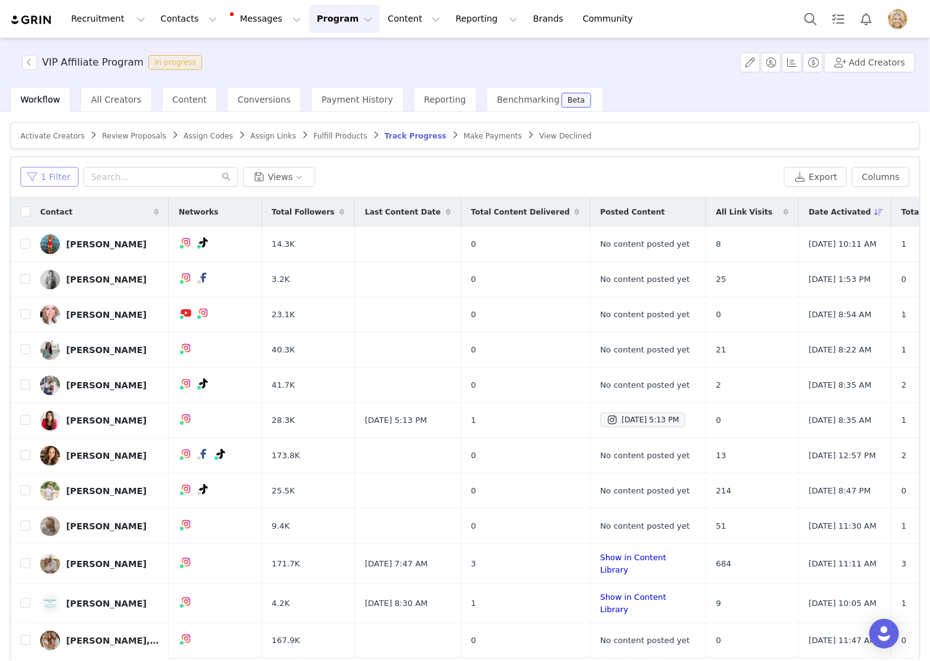
click at [56, 181] on button "1 Filter" at bounding box center [49, 177] width 58 height 20
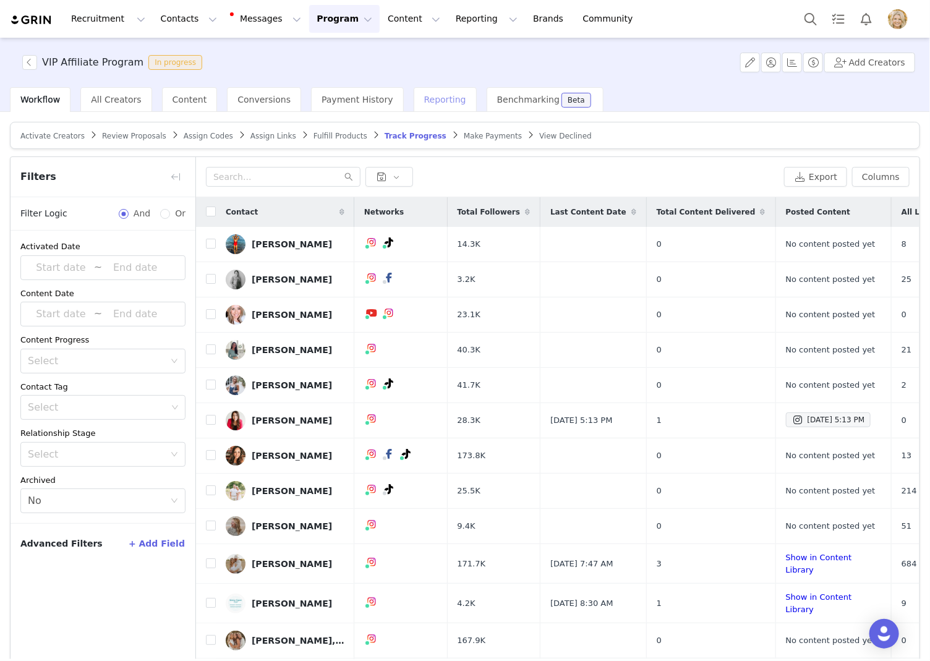
click at [425, 101] on span "Reporting" at bounding box center [445, 100] width 42 height 10
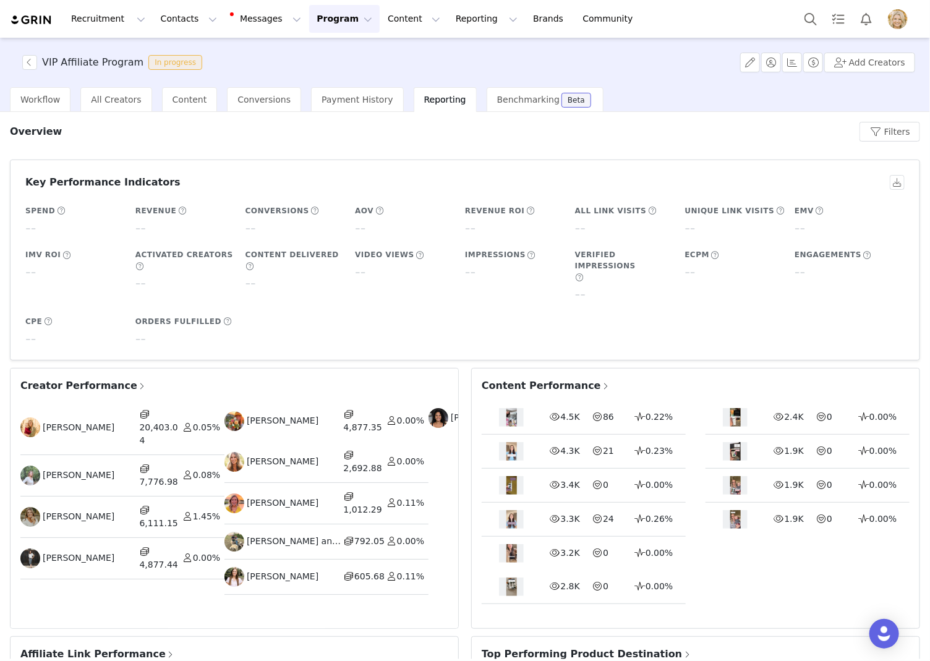
scroll to position [42, 0]
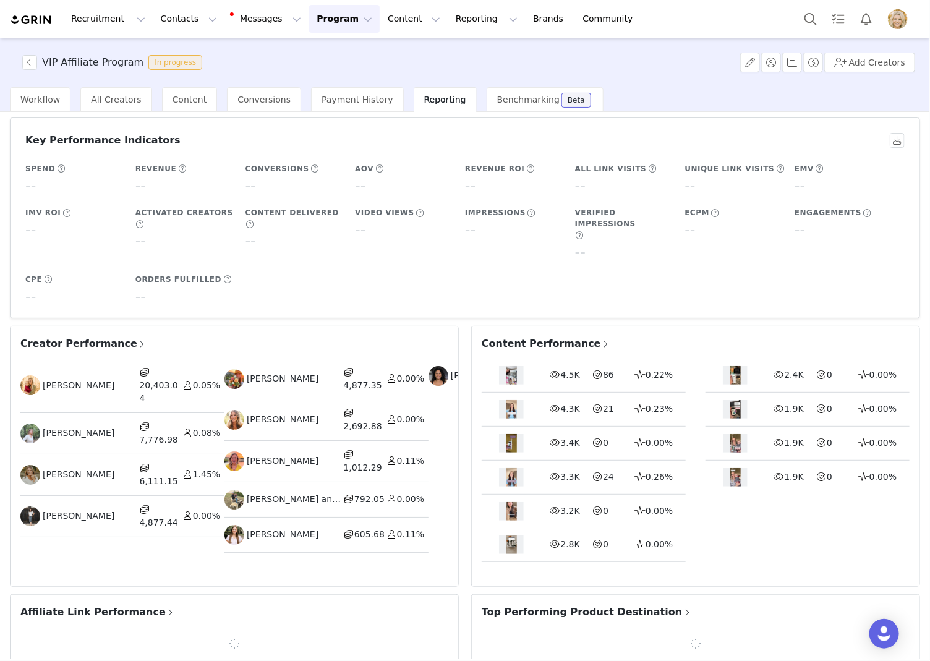
click at [95, 336] on span "Creator Performance" at bounding box center [83, 343] width 126 height 15
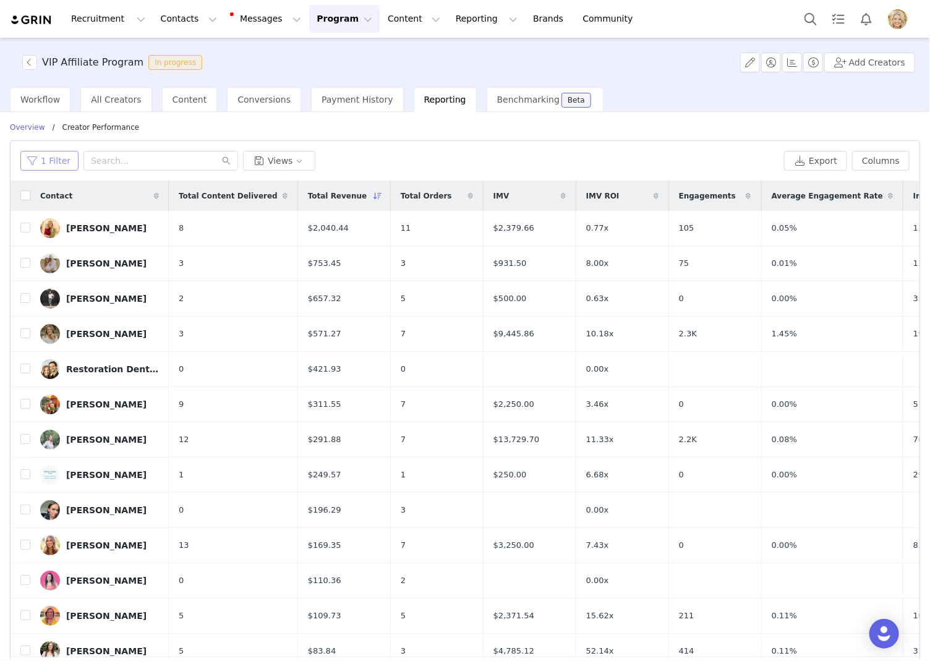
click at [47, 166] on button "1 Filter" at bounding box center [49, 161] width 58 height 20
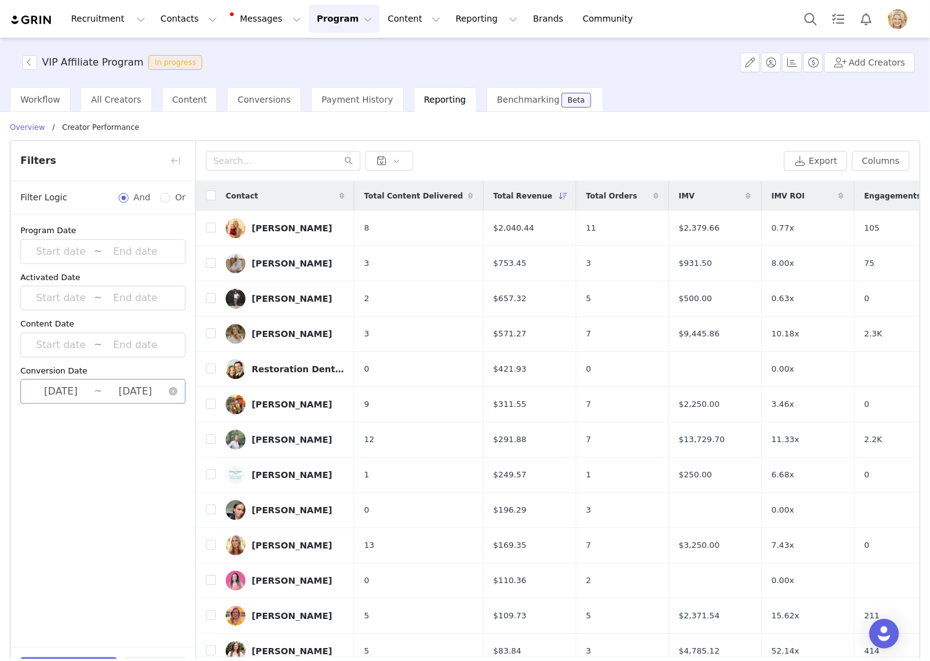
click at [67, 391] on input "2025-08-01" at bounding box center [61, 391] width 66 height 16
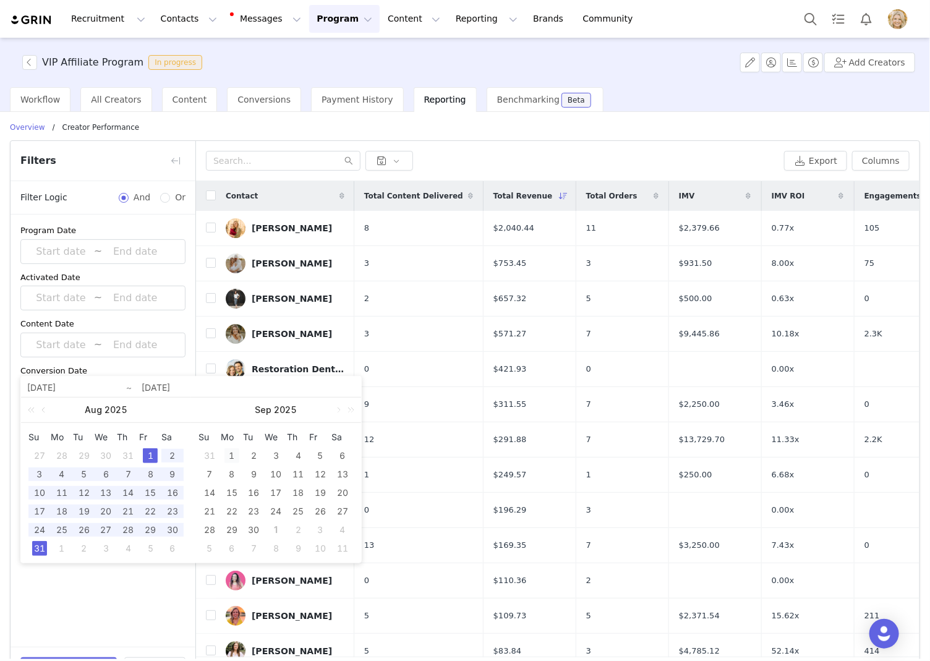
click at [234, 453] on div "1" at bounding box center [231, 455] width 15 height 15
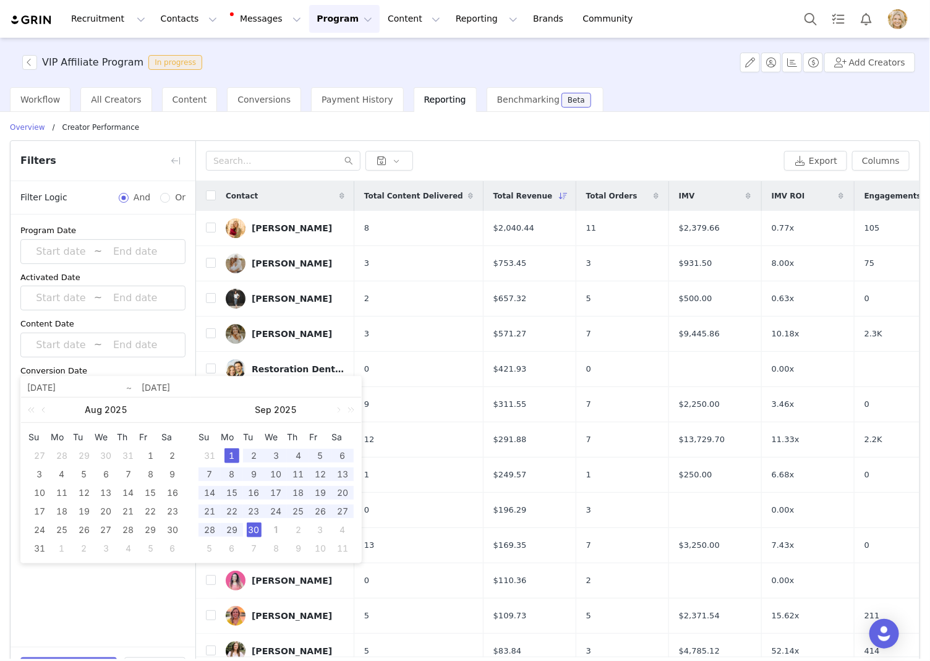
click at [258, 527] on div "30" at bounding box center [254, 529] width 15 height 15
type input "2025-09-01"
type input "2025-09-30"
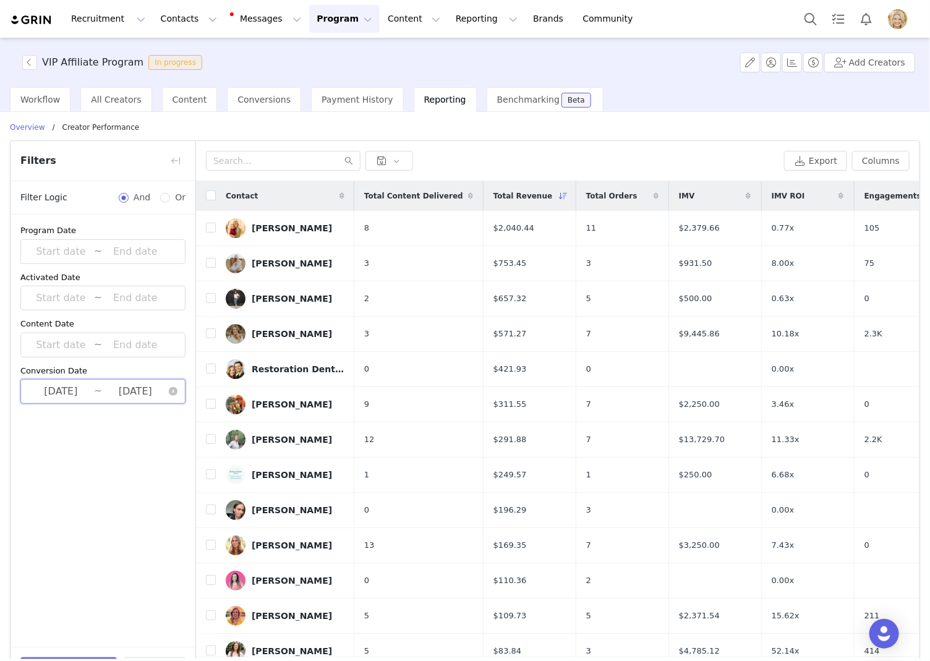
scroll to position [43, 0]
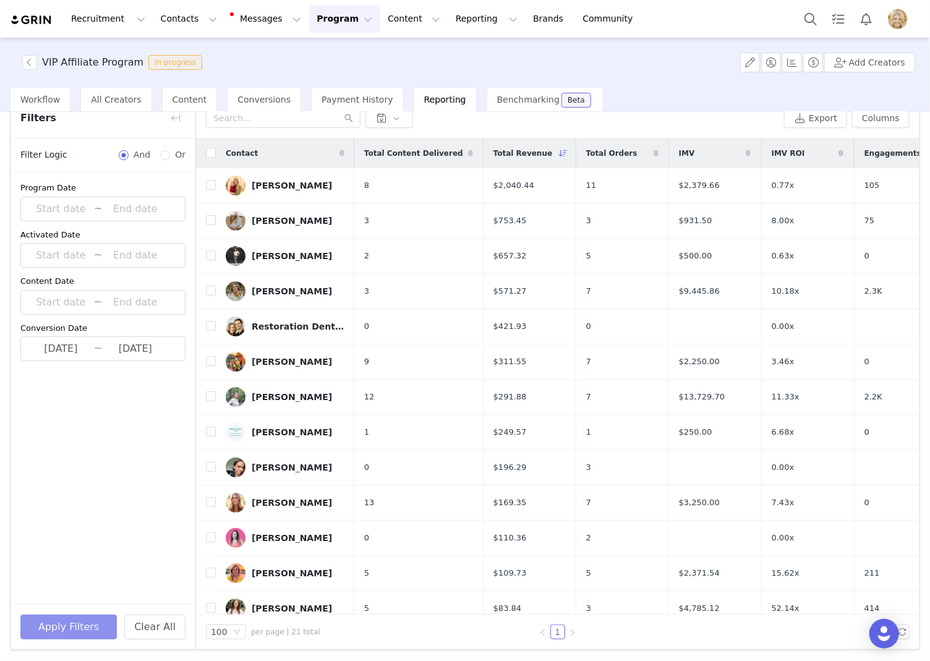
click at [70, 625] on button "Apply Filters" at bounding box center [68, 627] width 96 height 25
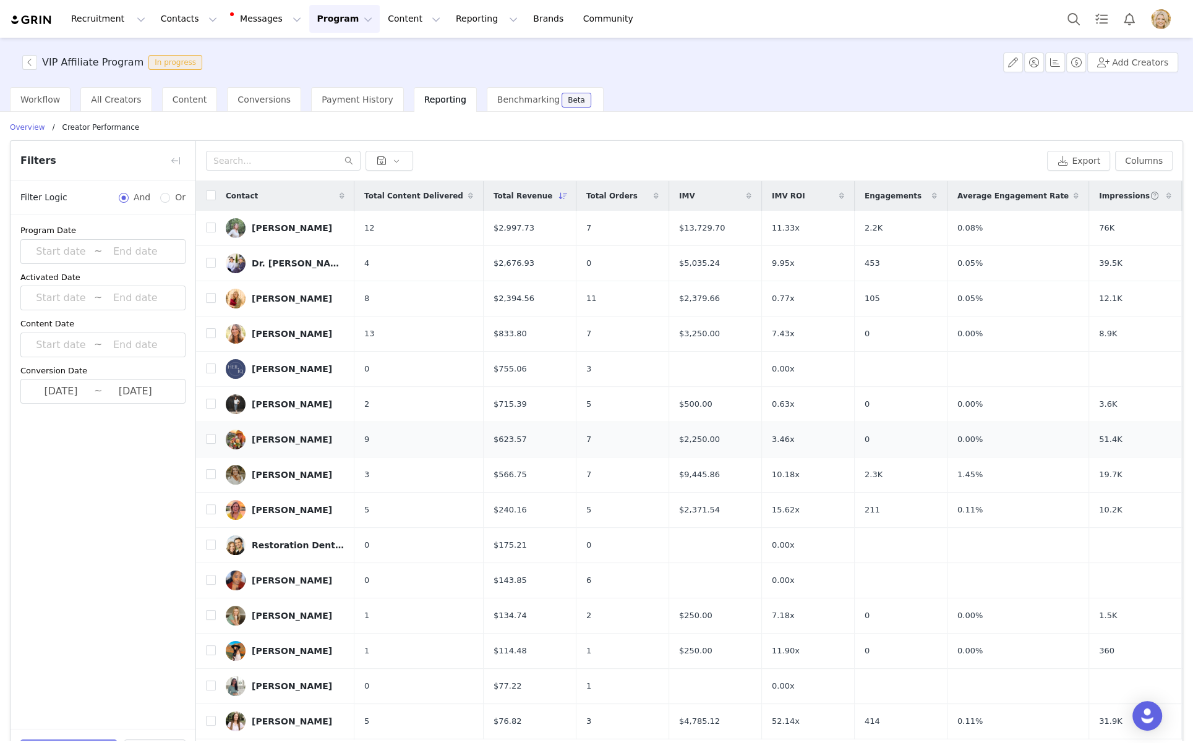
scroll to position [1, 0]
click at [263, 22] on button "Messages Messages" at bounding box center [266, 19] width 83 height 28
click at [349, 25] on button "Program Program" at bounding box center [344, 19] width 70 height 28
click at [337, 57] on p "Activations" at bounding box center [324, 54] width 48 height 13
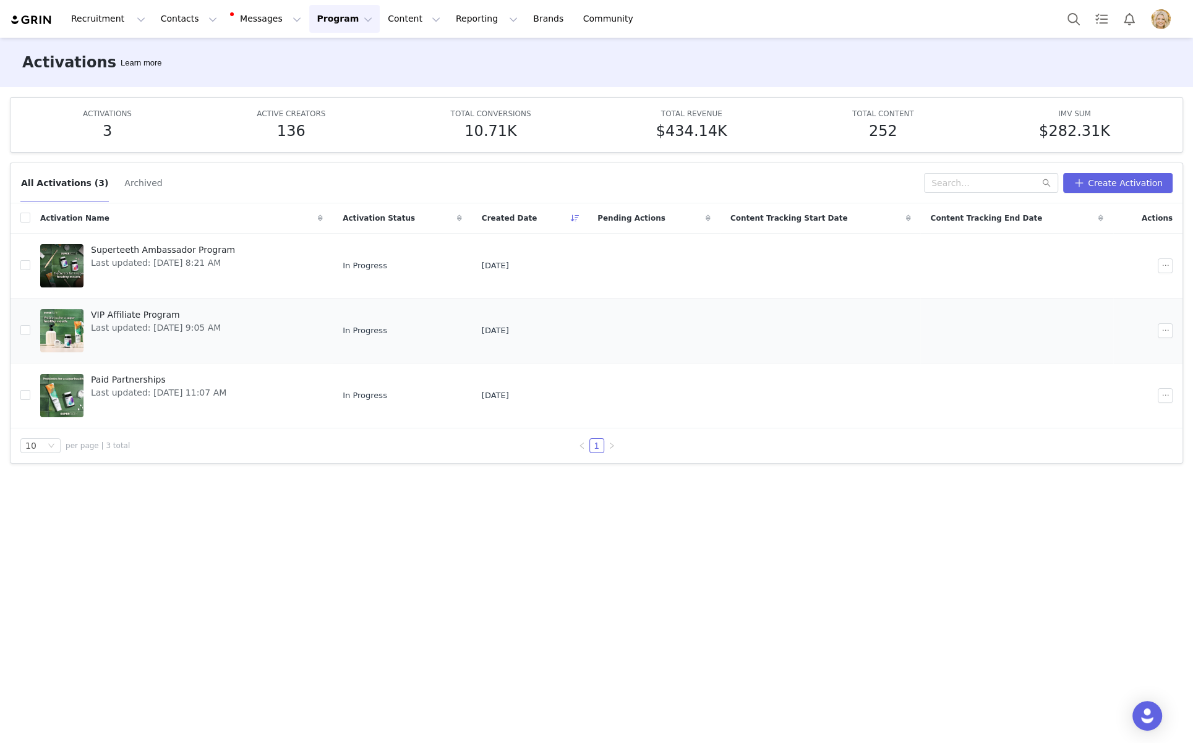
click at [127, 313] on span "VIP Affiliate Program" at bounding box center [156, 314] width 130 height 13
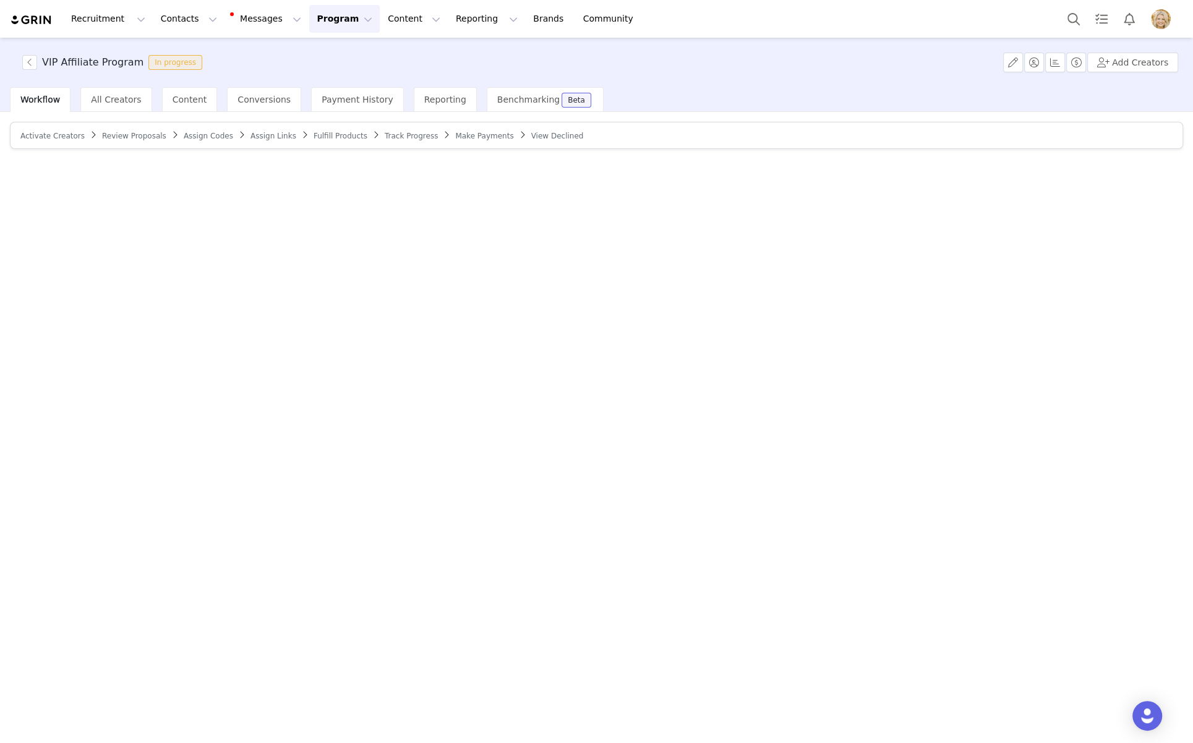
click at [455, 134] on span "Make Payments" at bounding box center [484, 136] width 58 height 9
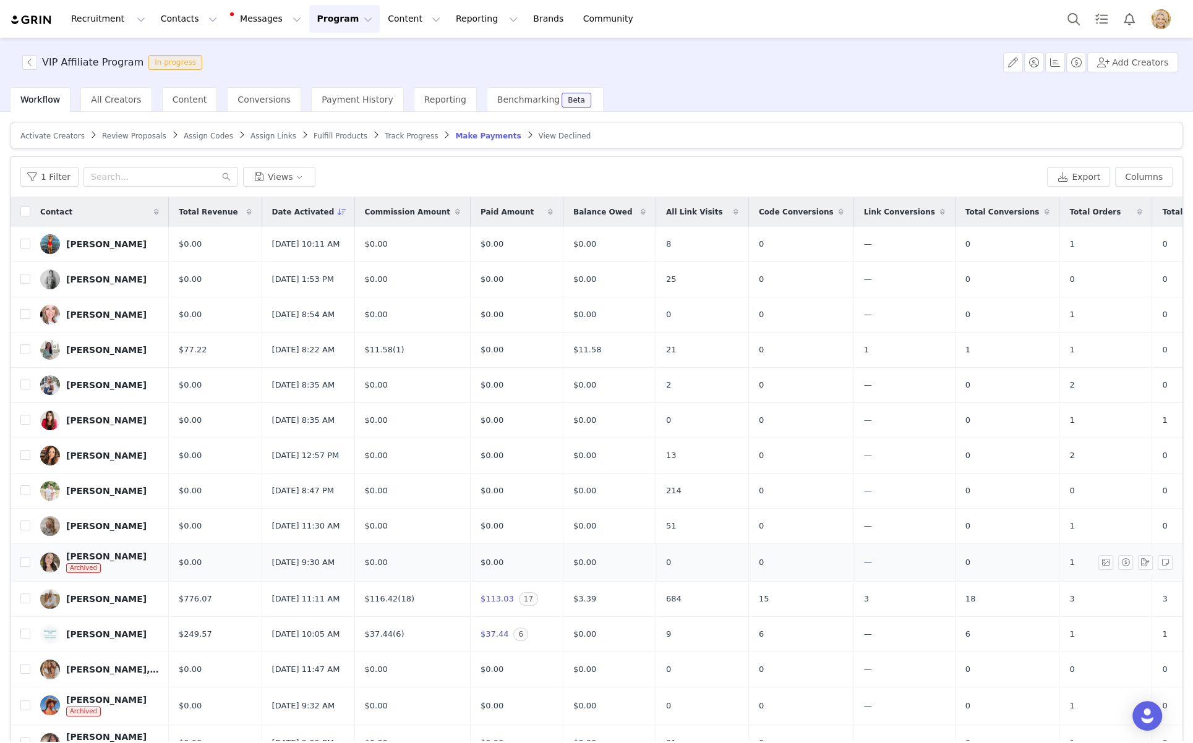
click at [115, 574] on div "Abrielle Lindstrom Archived" at bounding box center [106, 562] width 80 height 22
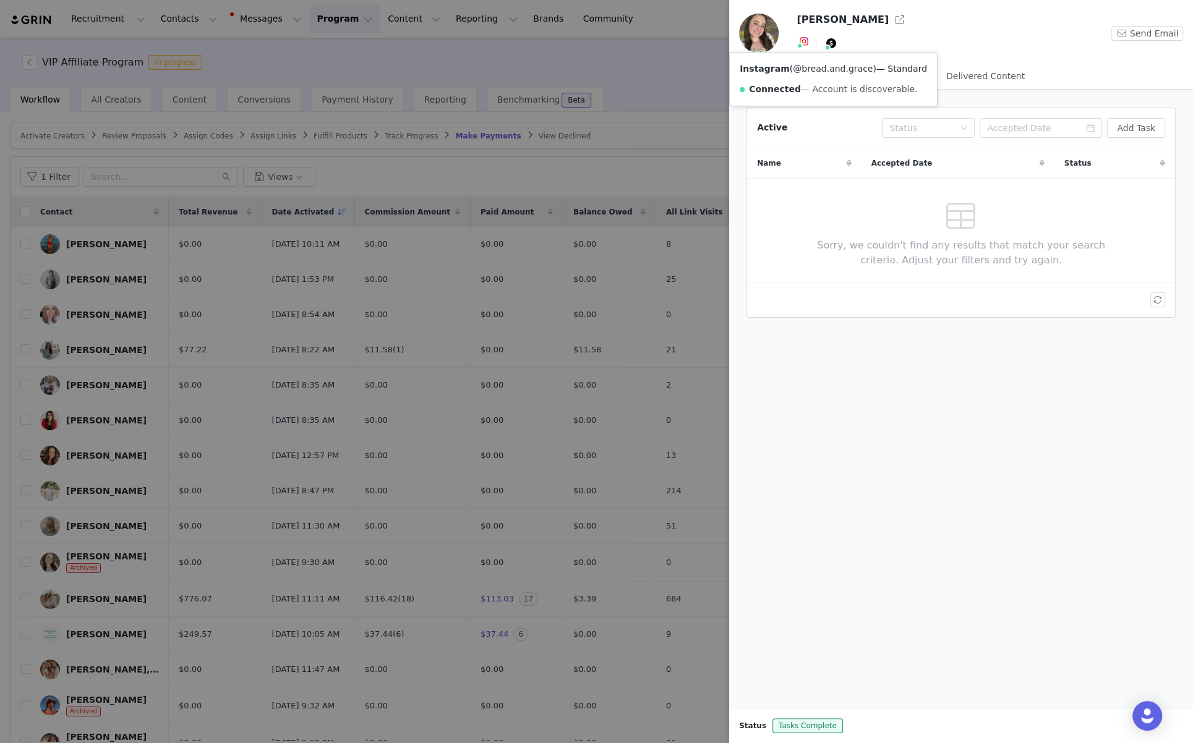
click at [802, 67] on link "@bread.and.grace" at bounding box center [833, 69] width 80 height 10
click at [212, 493] on div at bounding box center [596, 371] width 1193 height 743
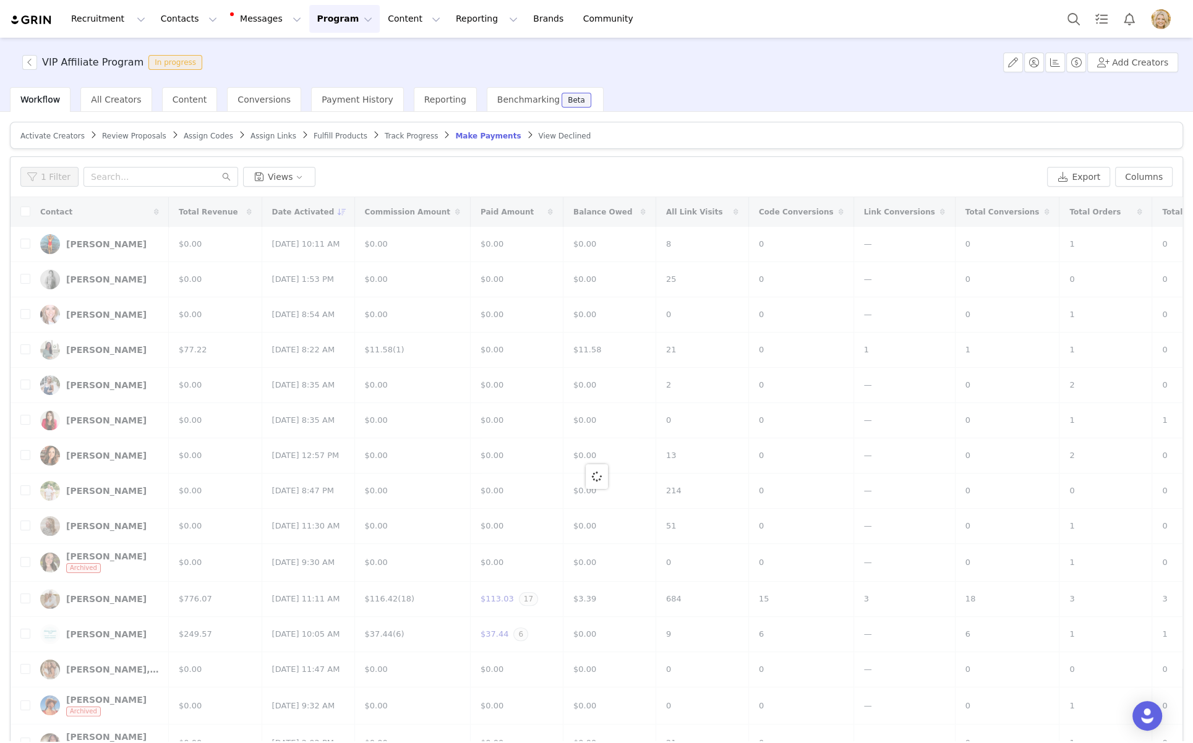
click at [32, 600] on div at bounding box center [597, 476] width 1172 height 558
click at [98, 567] on div at bounding box center [597, 476] width 1172 height 558
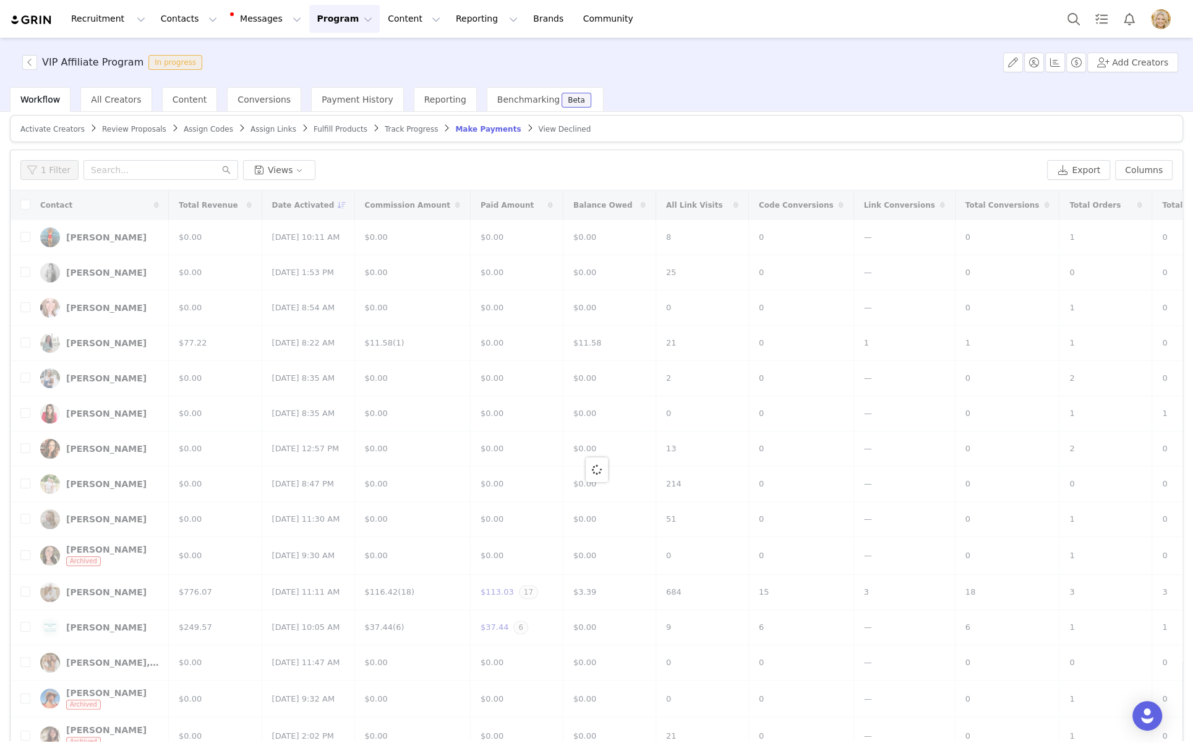
scroll to position [1, 0]
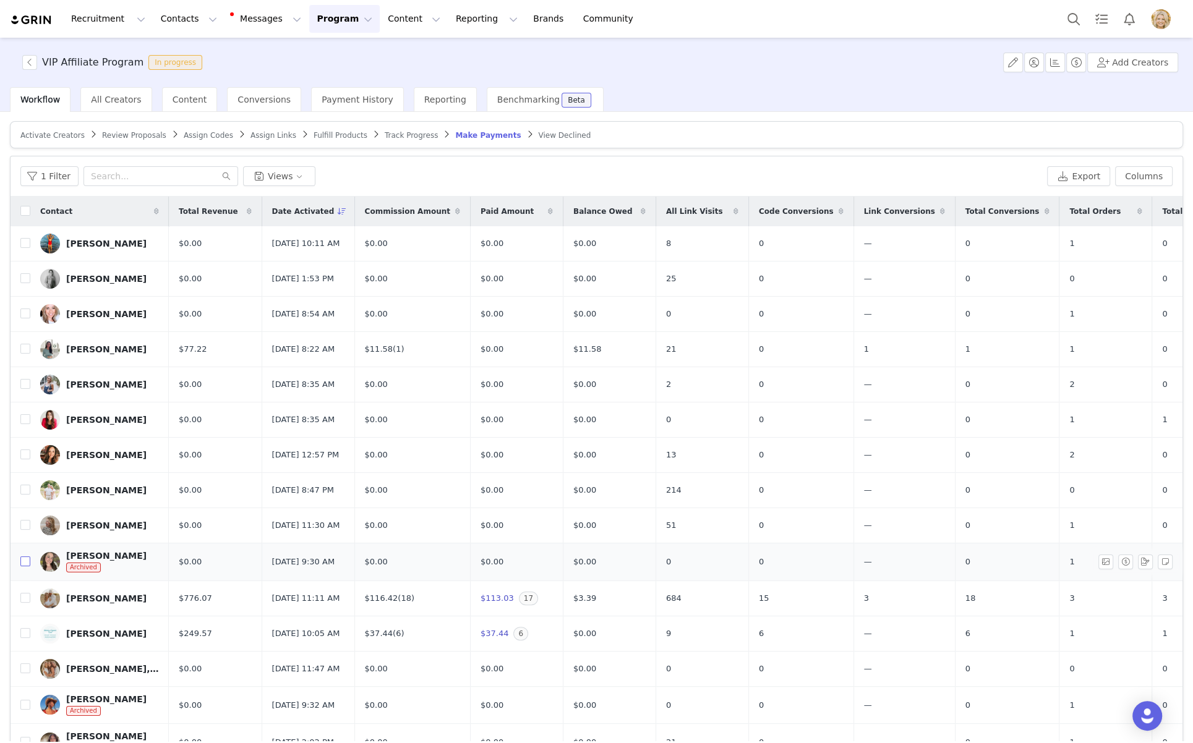
click at [23, 566] on input "checkbox" at bounding box center [25, 561] width 10 height 10
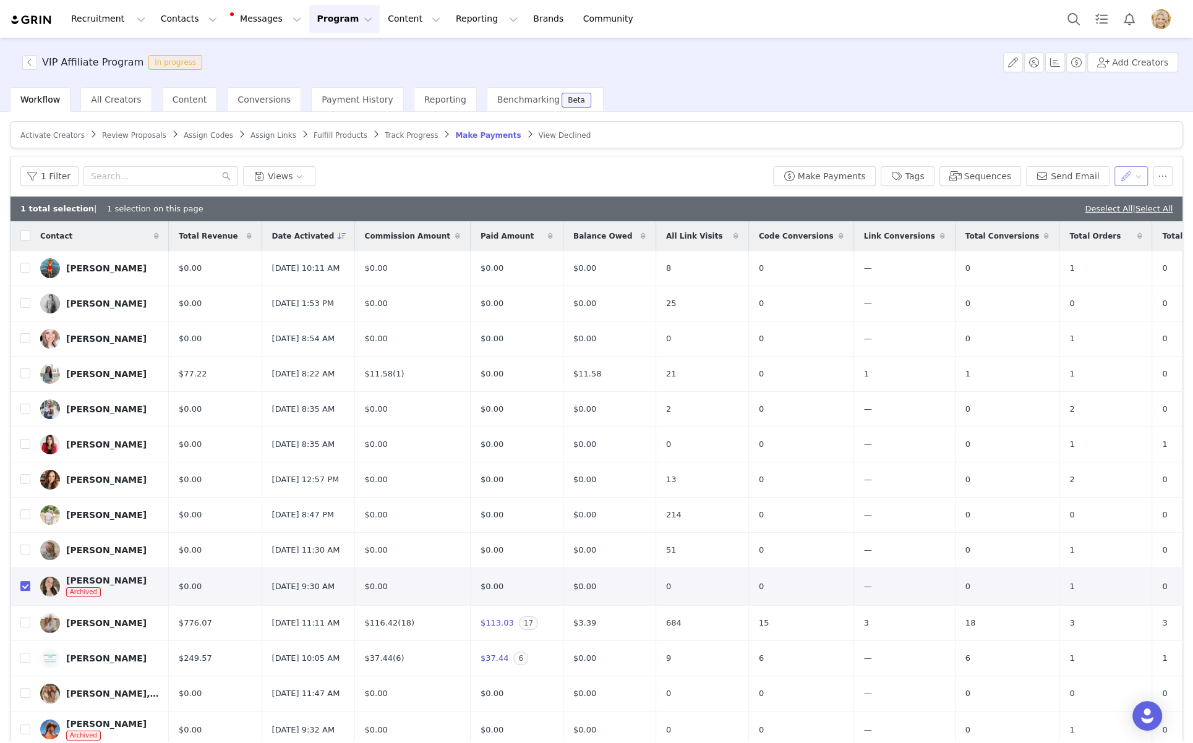
click at [929, 176] on button "button" at bounding box center [1131, 176] width 34 height 20
click at [929, 176] on button "button" at bounding box center [1162, 176] width 20 height 20
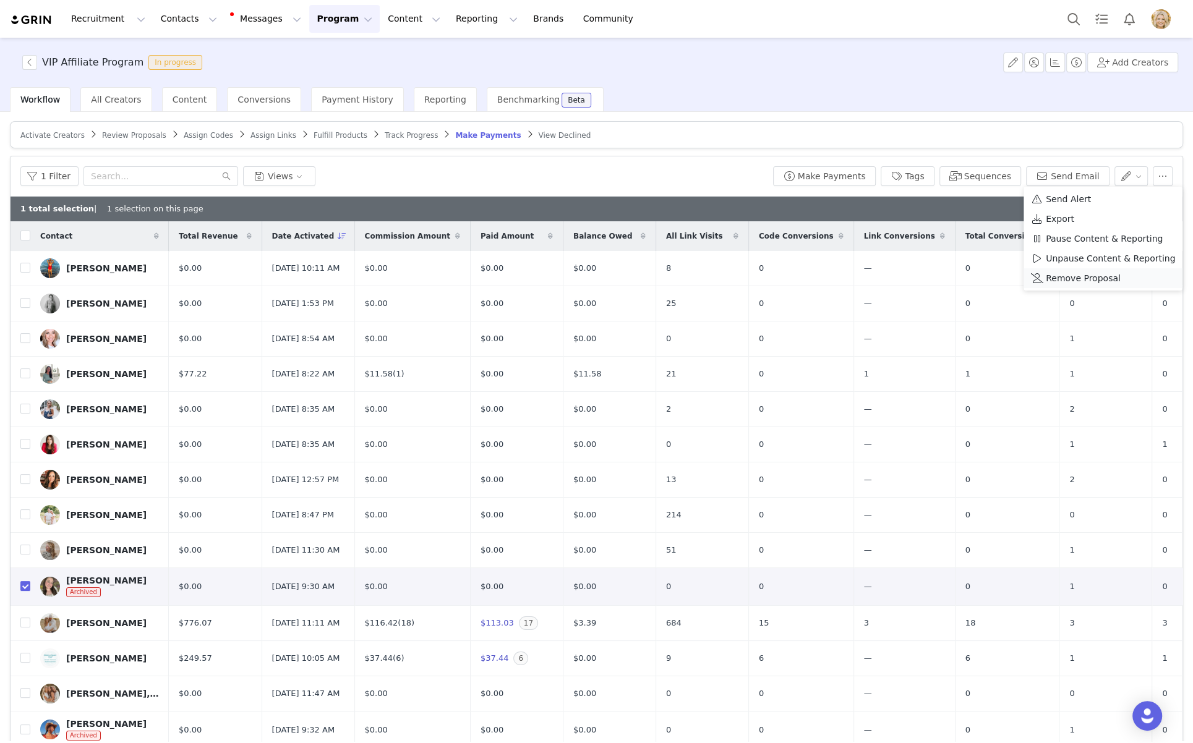
click at [929, 274] on span "Remove Proposal" at bounding box center [1082, 278] width 75 height 14
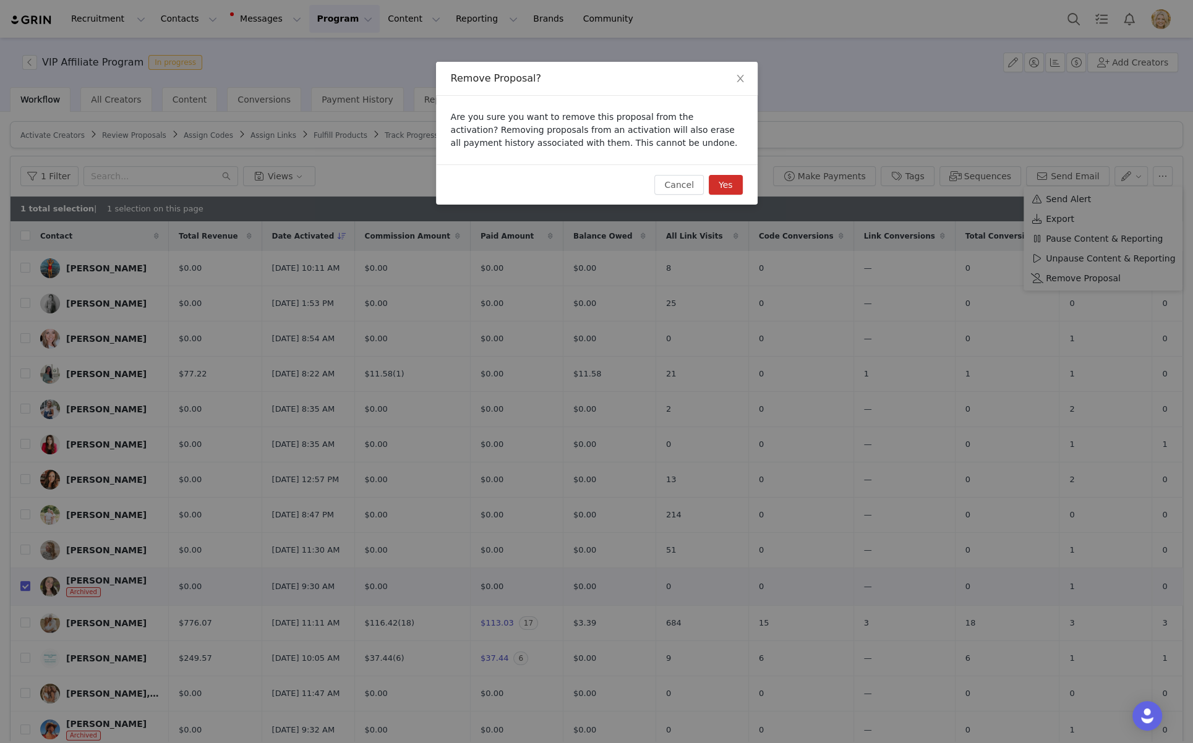
click at [731, 185] on button "Yes" at bounding box center [725, 185] width 34 height 20
checkbox input "false"
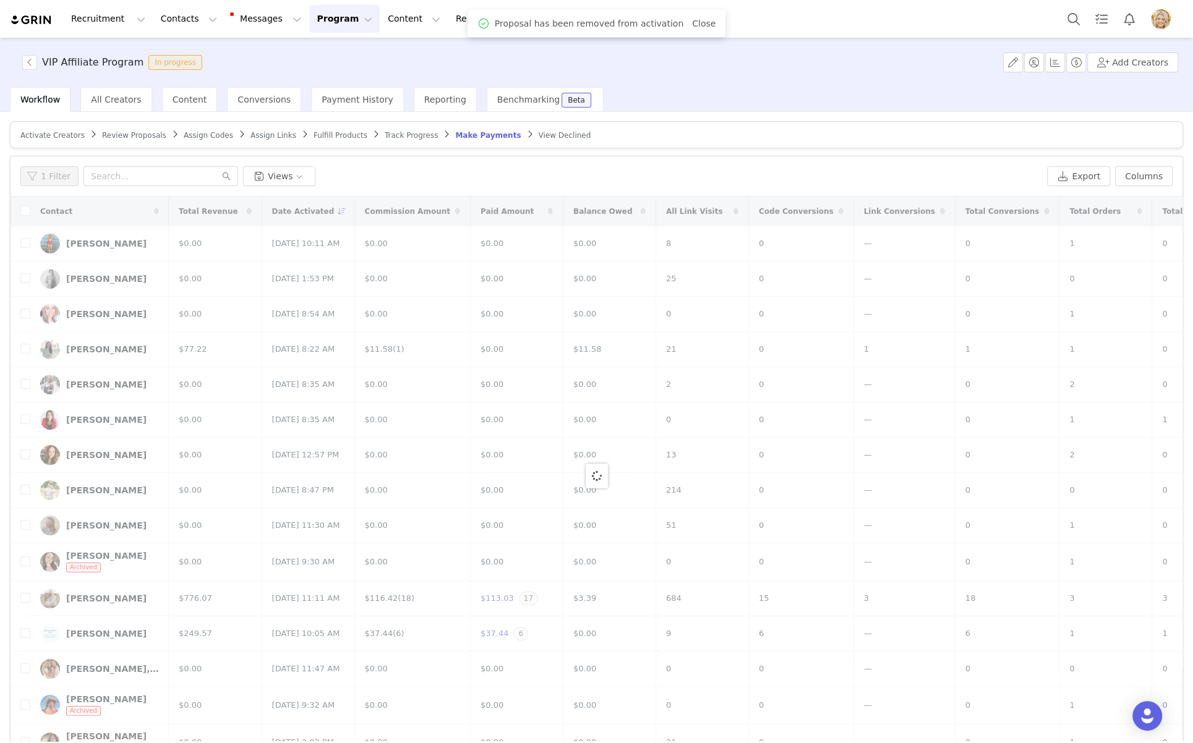
scroll to position [0, 0]
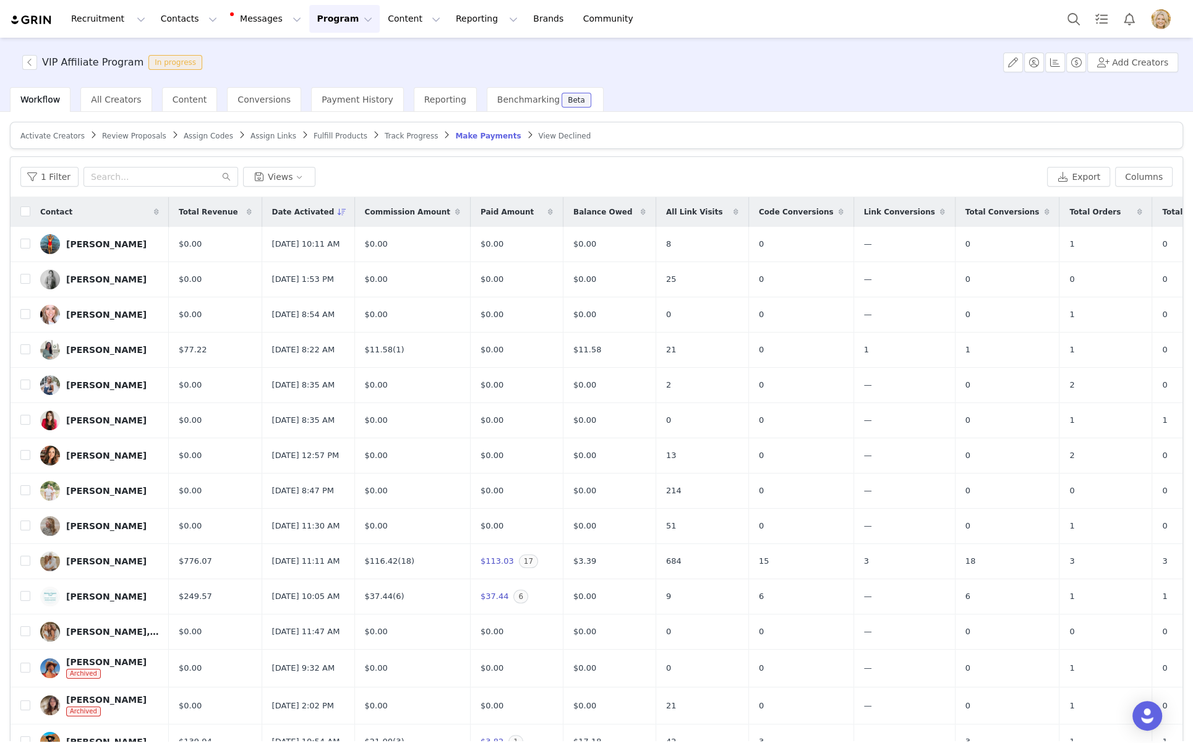
click at [618, 161] on div "1 Filter Views Export Columns" at bounding box center [597, 177] width 1172 height 40
